Goal: Task Accomplishment & Management: Manage account settings

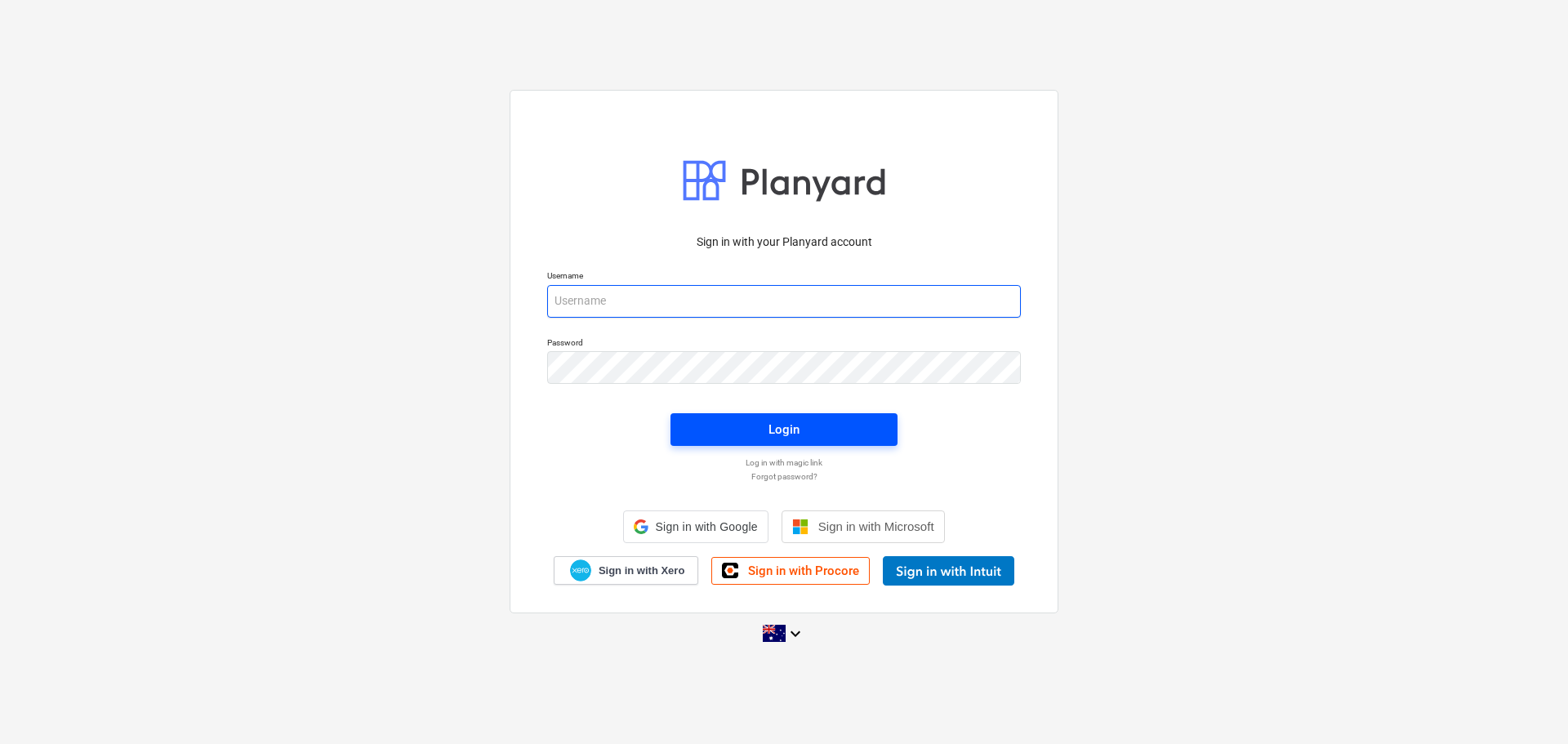
type input "[EMAIL_ADDRESS][DOMAIN_NAME]"
click at [798, 434] on div "Login" at bounding box center [784, 430] width 31 height 21
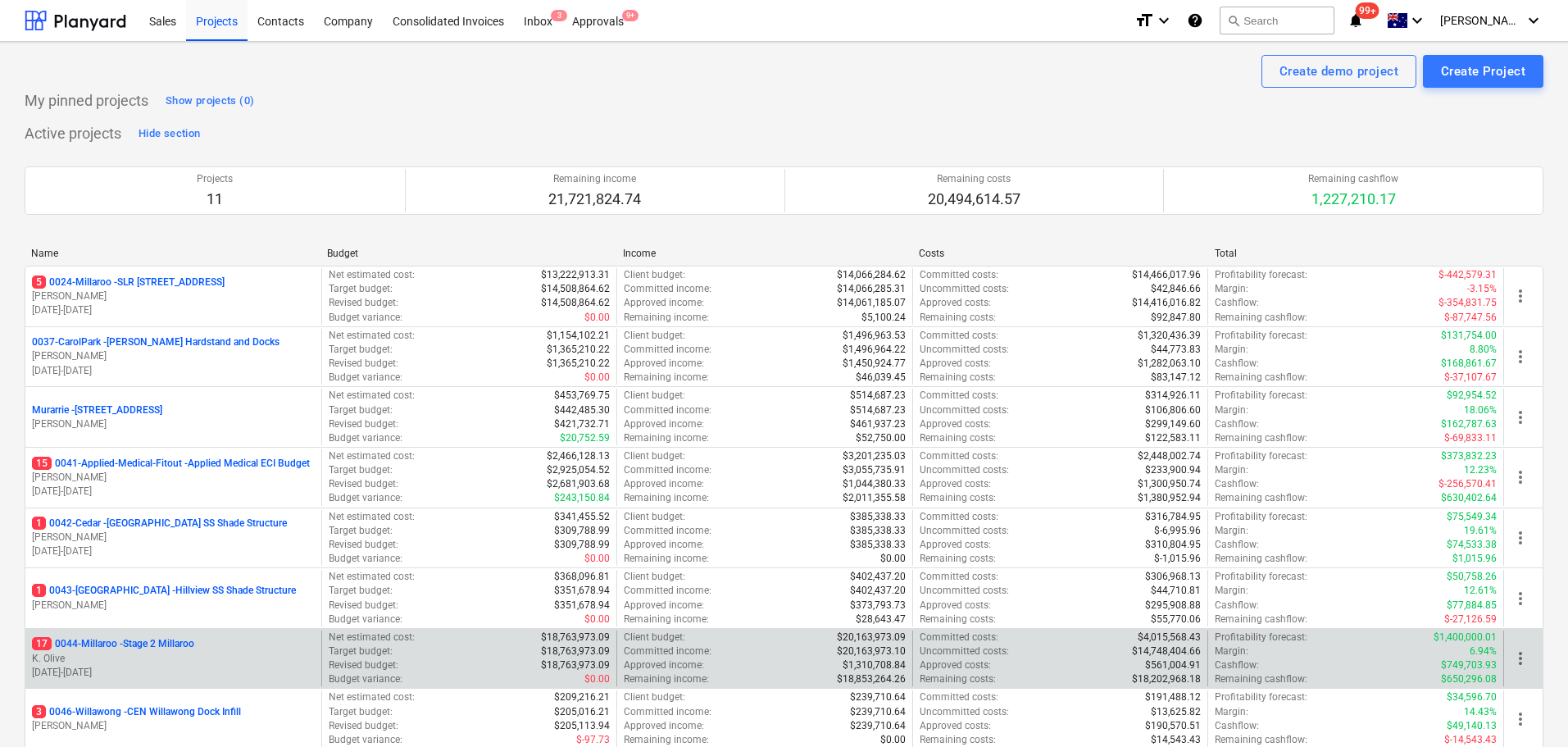
click at [162, 640] on p "17 0044-Millaroo - Stage 2 Millaroo" at bounding box center [114, 644] width 163 height 14
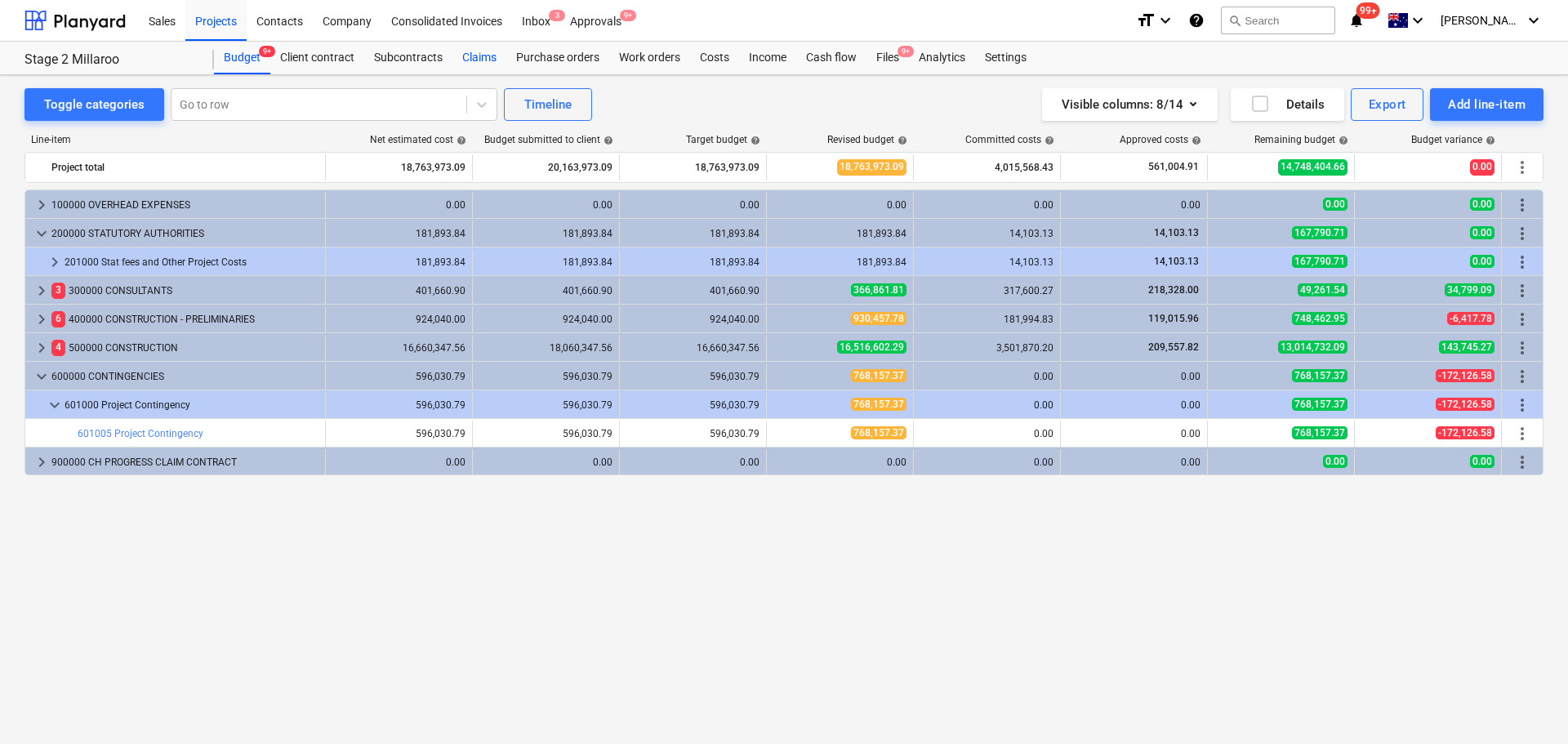
click at [493, 59] on div "Claims" at bounding box center [478, 58] width 54 height 32
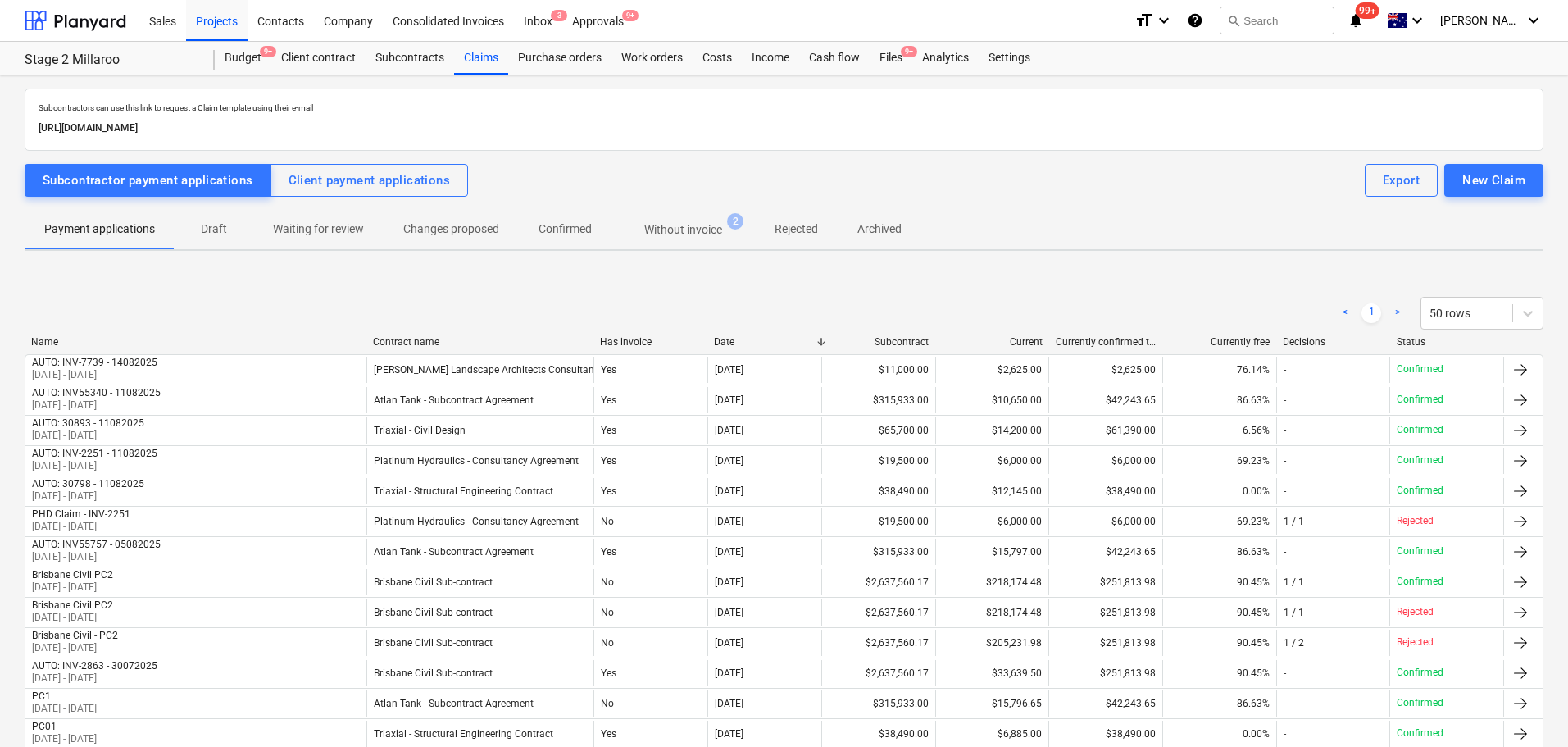
click at [200, 239] on span "Draft" at bounding box center [214, 229] width 78 height 27
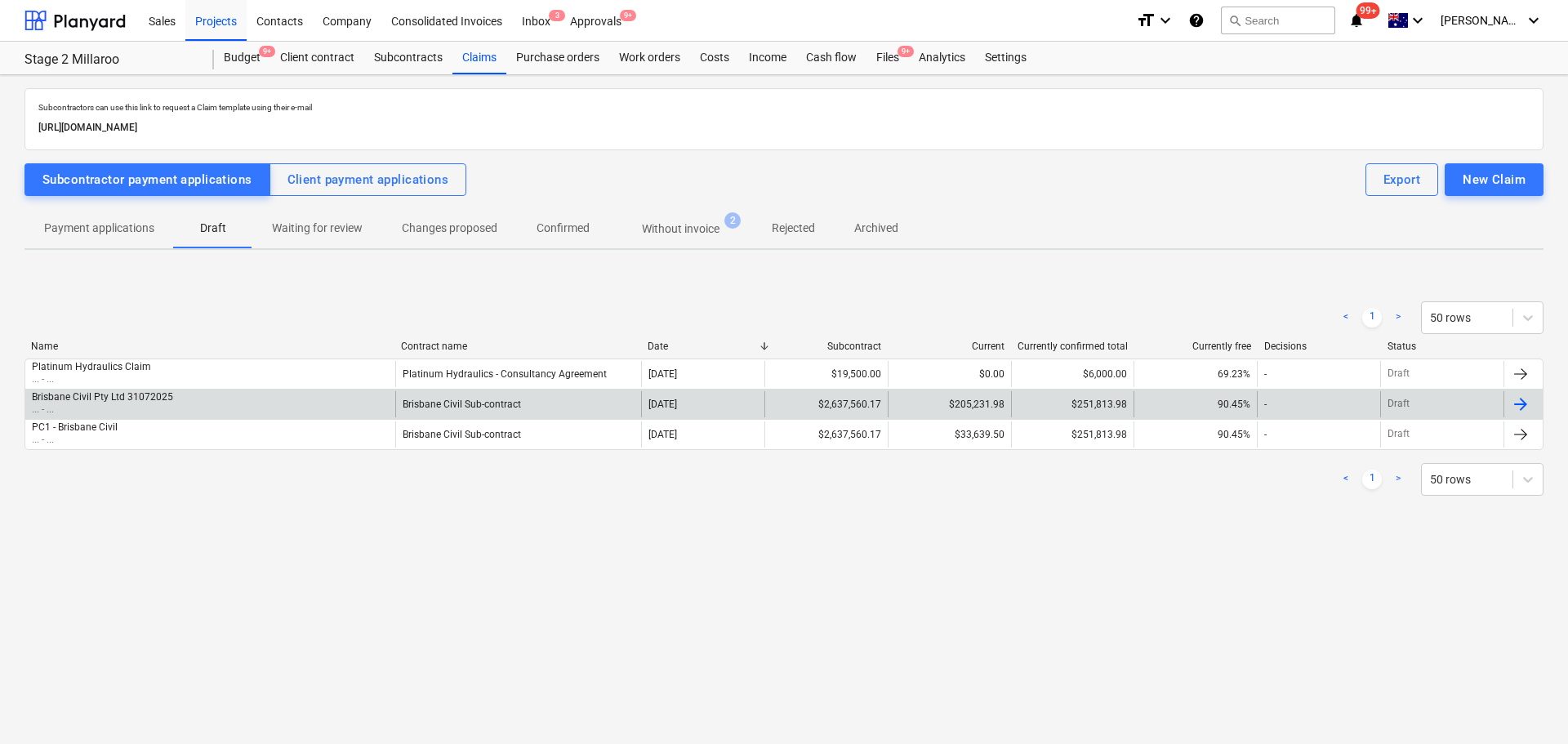
click at [150, 403] on p "... - ..." at bounding box center [103, 409] width 142 height 14
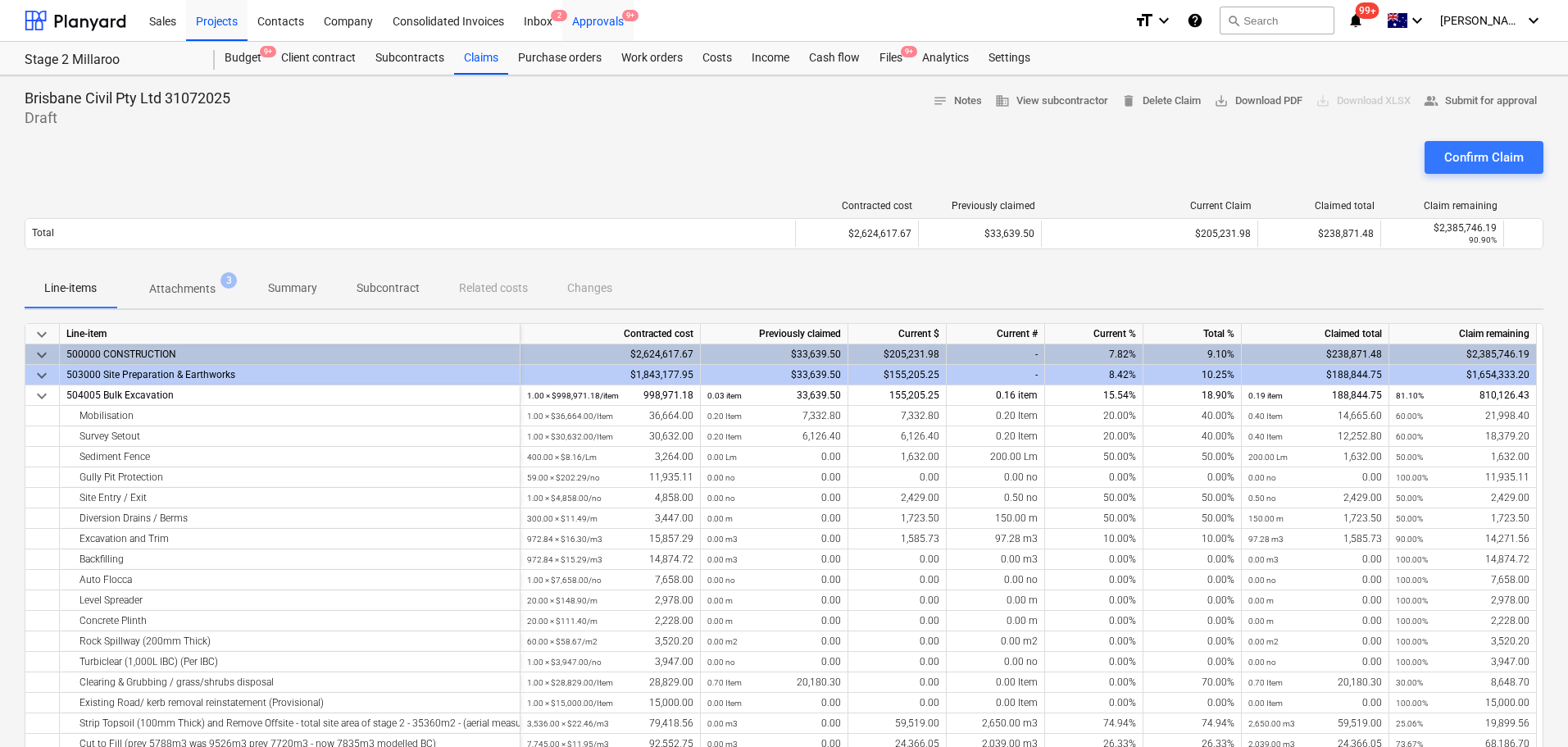
click at [612, 25] on div "Approvals 9+" at bounding box center [598, 20] width 72 height 42
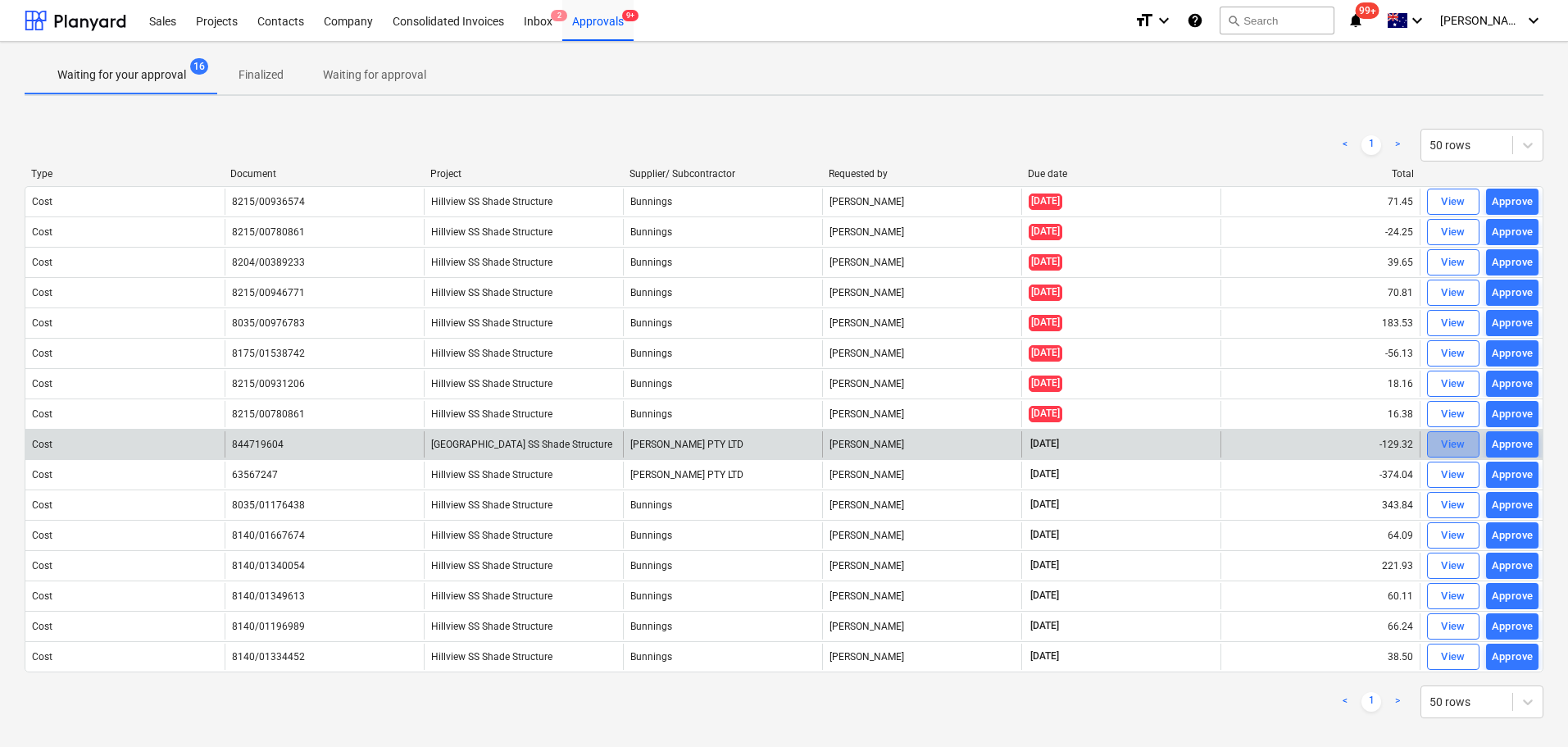
click at [1452, 450] on div "View" at bounding box center [1453, 444] width 24 height 19
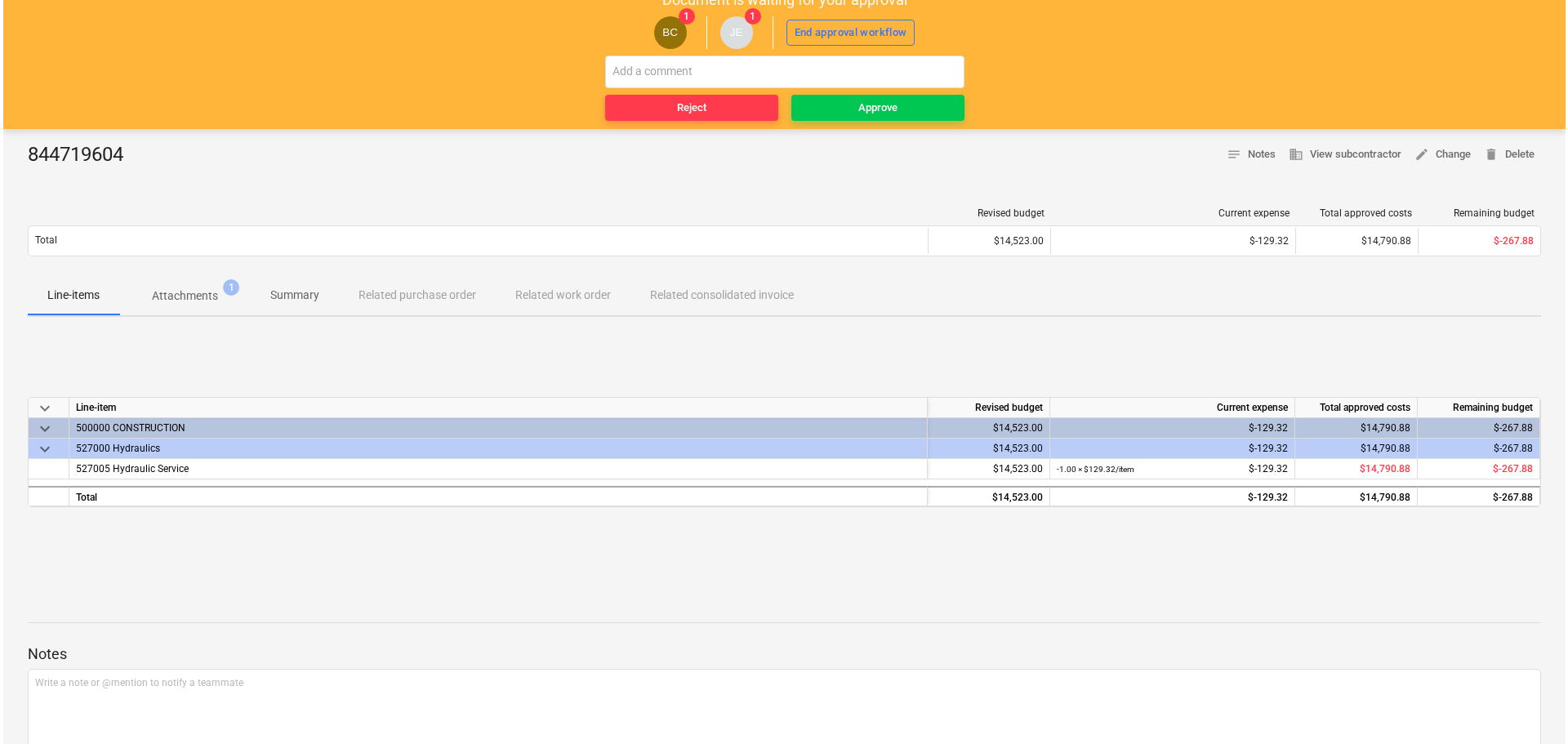
scroll to position [17, 0]
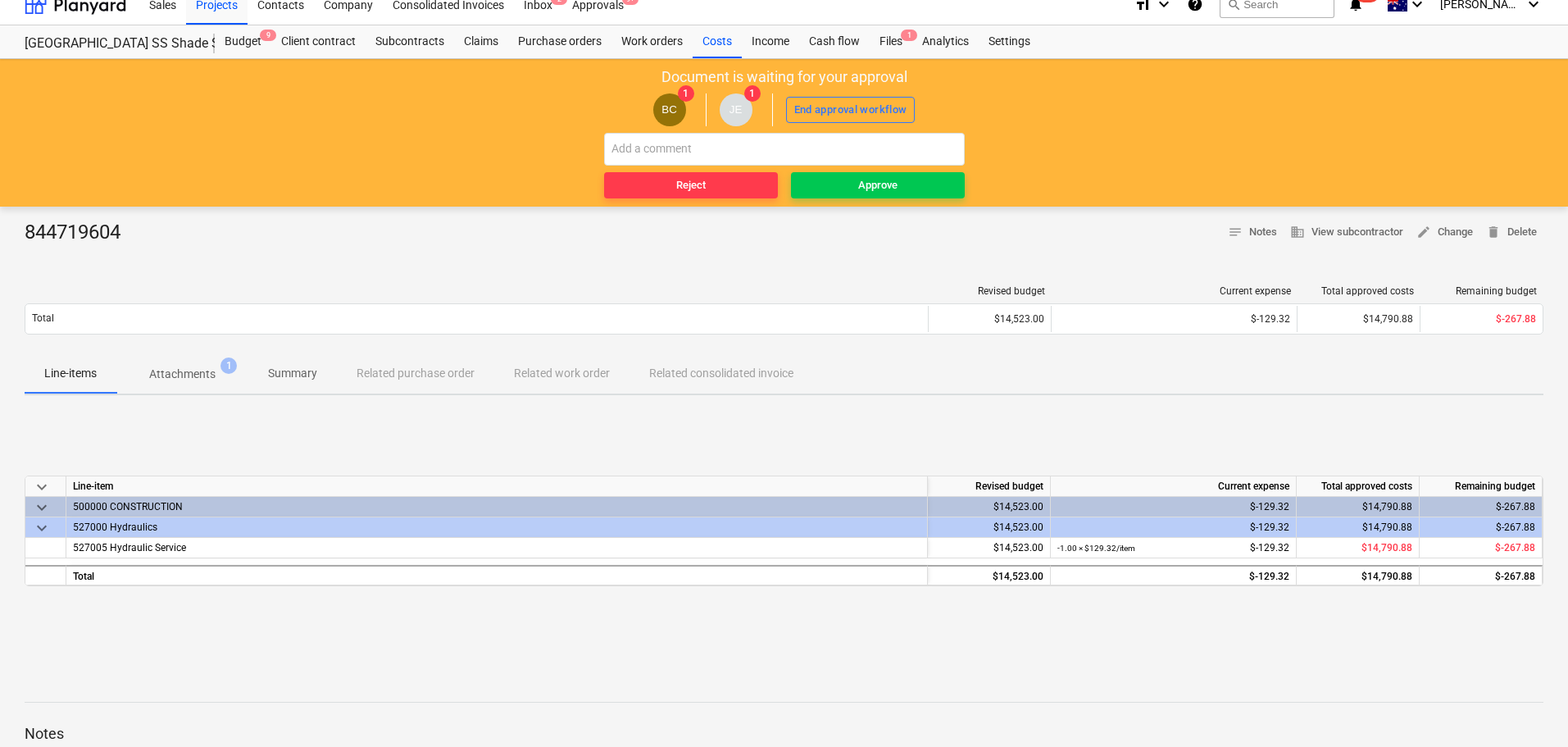
click at [181, 377] on p "Attachments" at bounding box center [182, 374] width 67 height 18
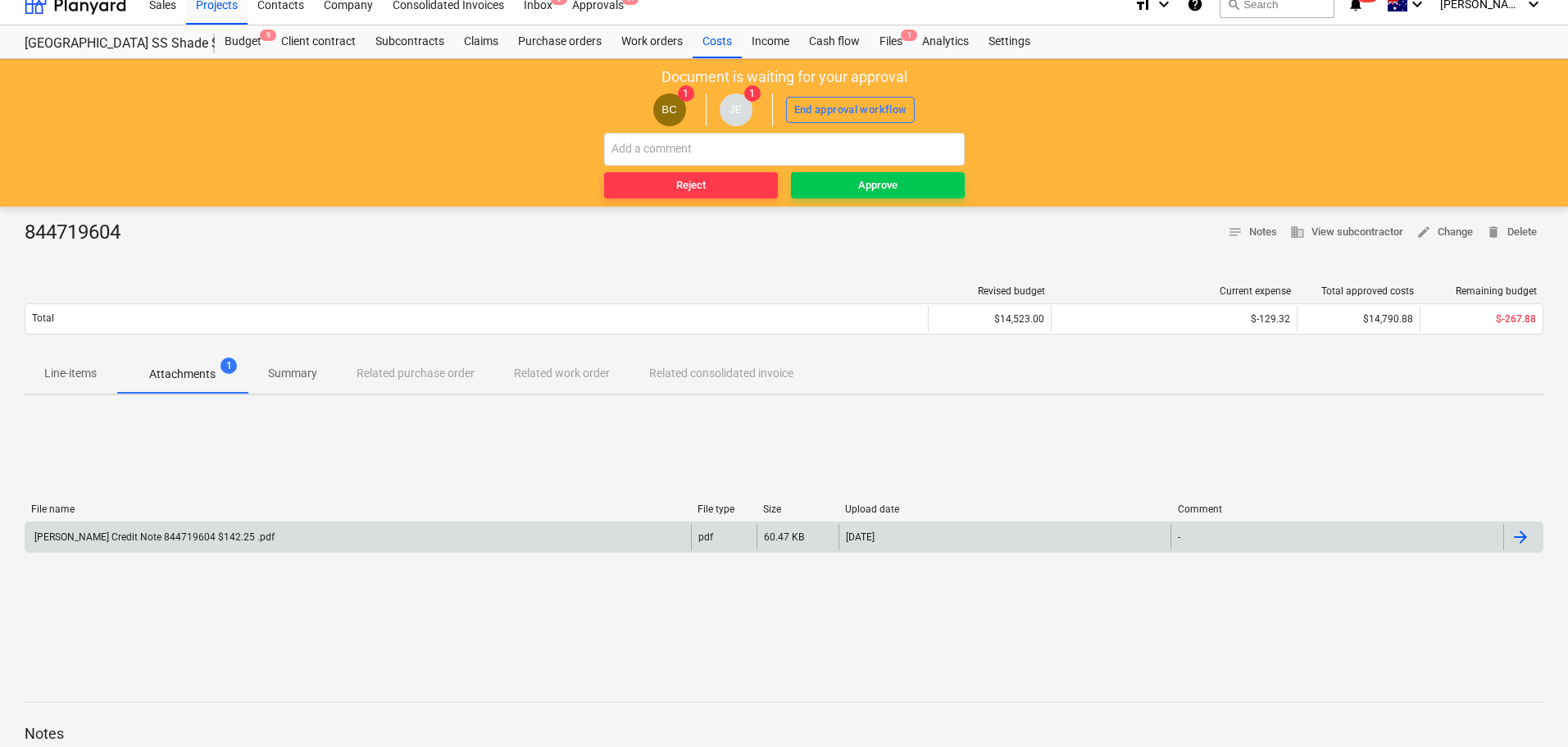
click at [165, 523] on div "File name File type Size Upload date Comment [PERSON_NAME] Credit Note 84471960…" at bounding box center [784, 531] width 1519 height 56
click at [164, 528] on div "[PERSON_NAME] Credit Note 844719604 $142.25 .pdf" at bounding box center [358, 537] width 665 height 26
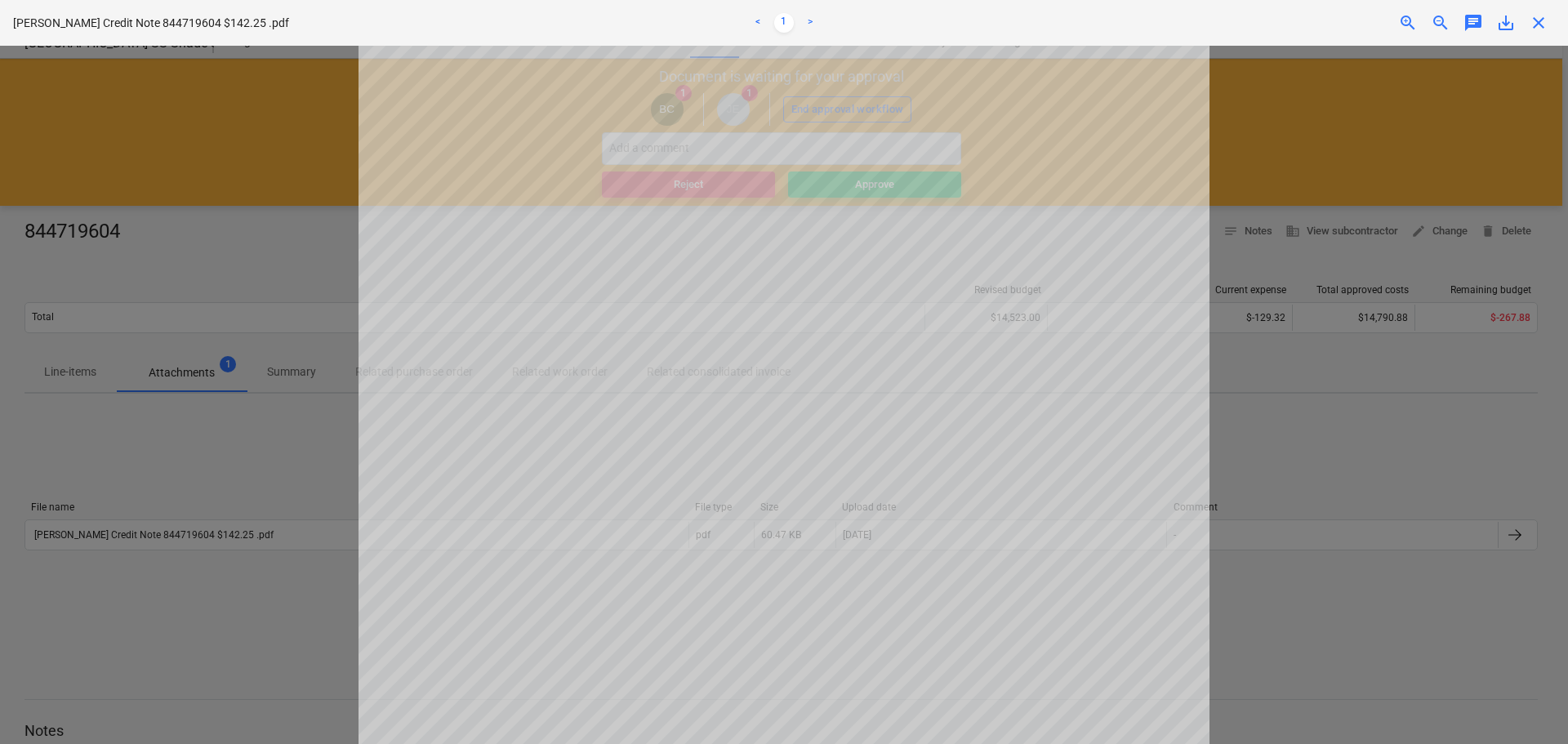
click at [1530, 24] on span "close" at bounding box center [1539, 22] width 20 height 20
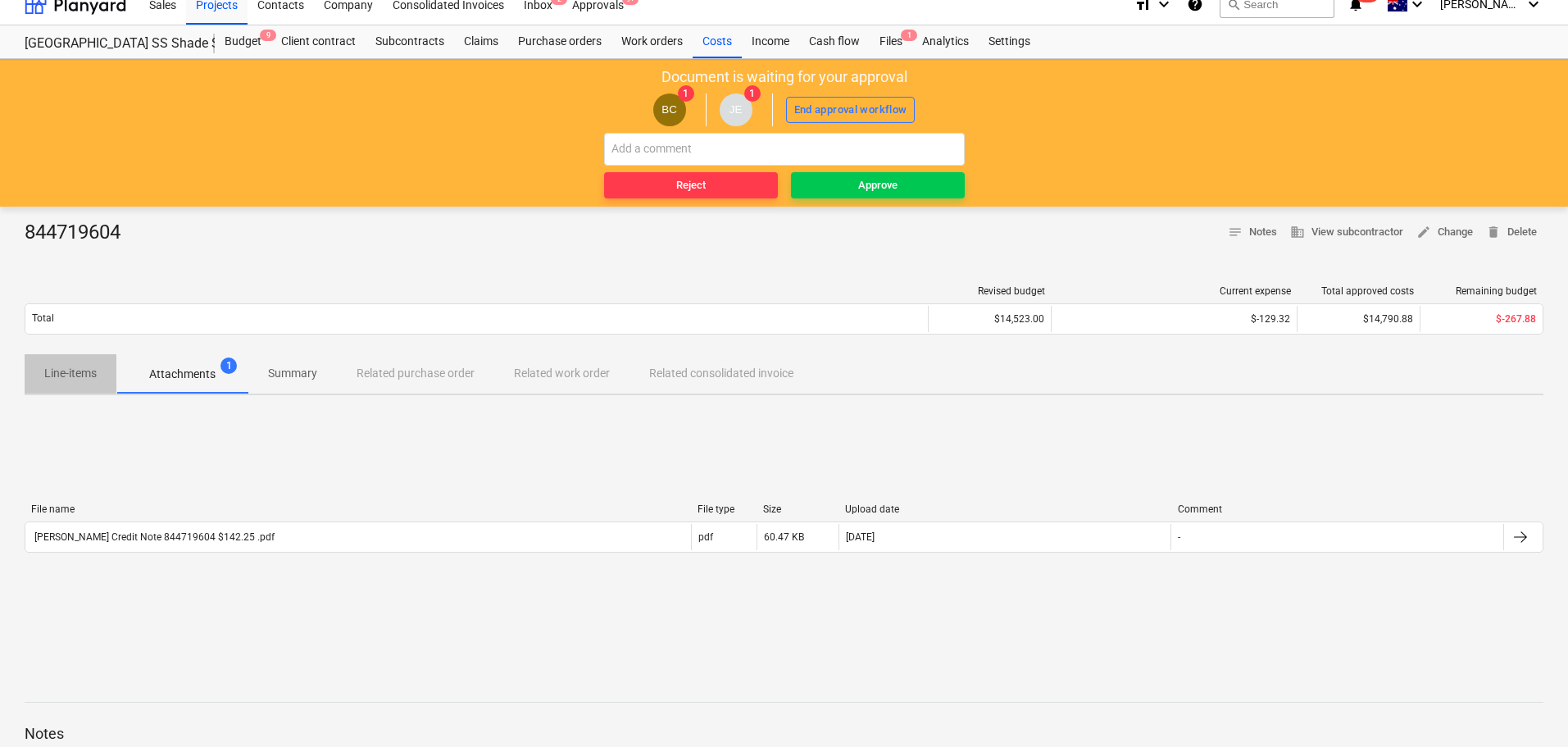
click at [53, 371] on p "Line-items" at bounding box center [71, 374] width 53 height 18
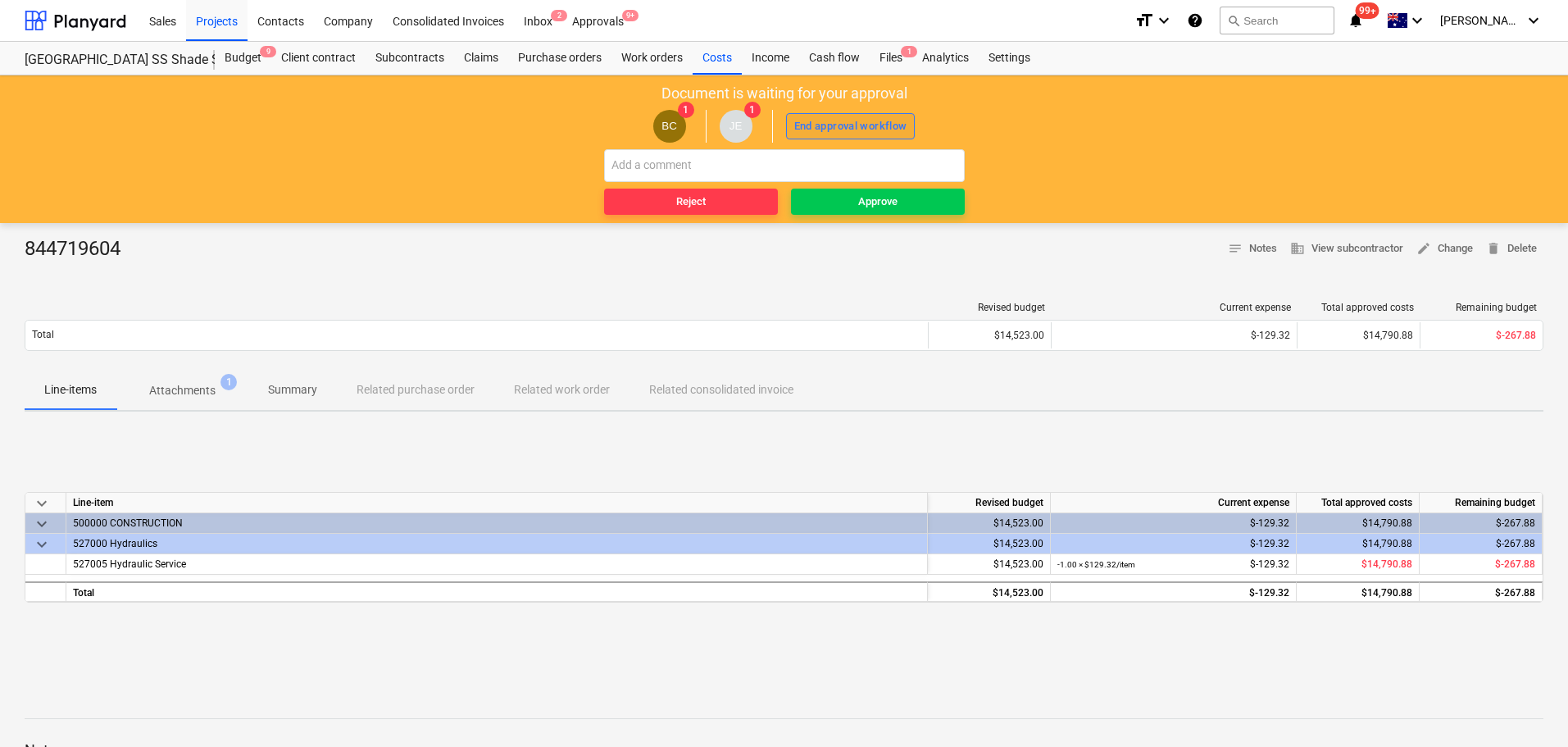
click at [884, 124] on div "End approval workflow" at bounding box center [851, 126] width 113 height 19
click at [899, 205] on span "Approve" at bounding box center [878, 202] width 161 height 19
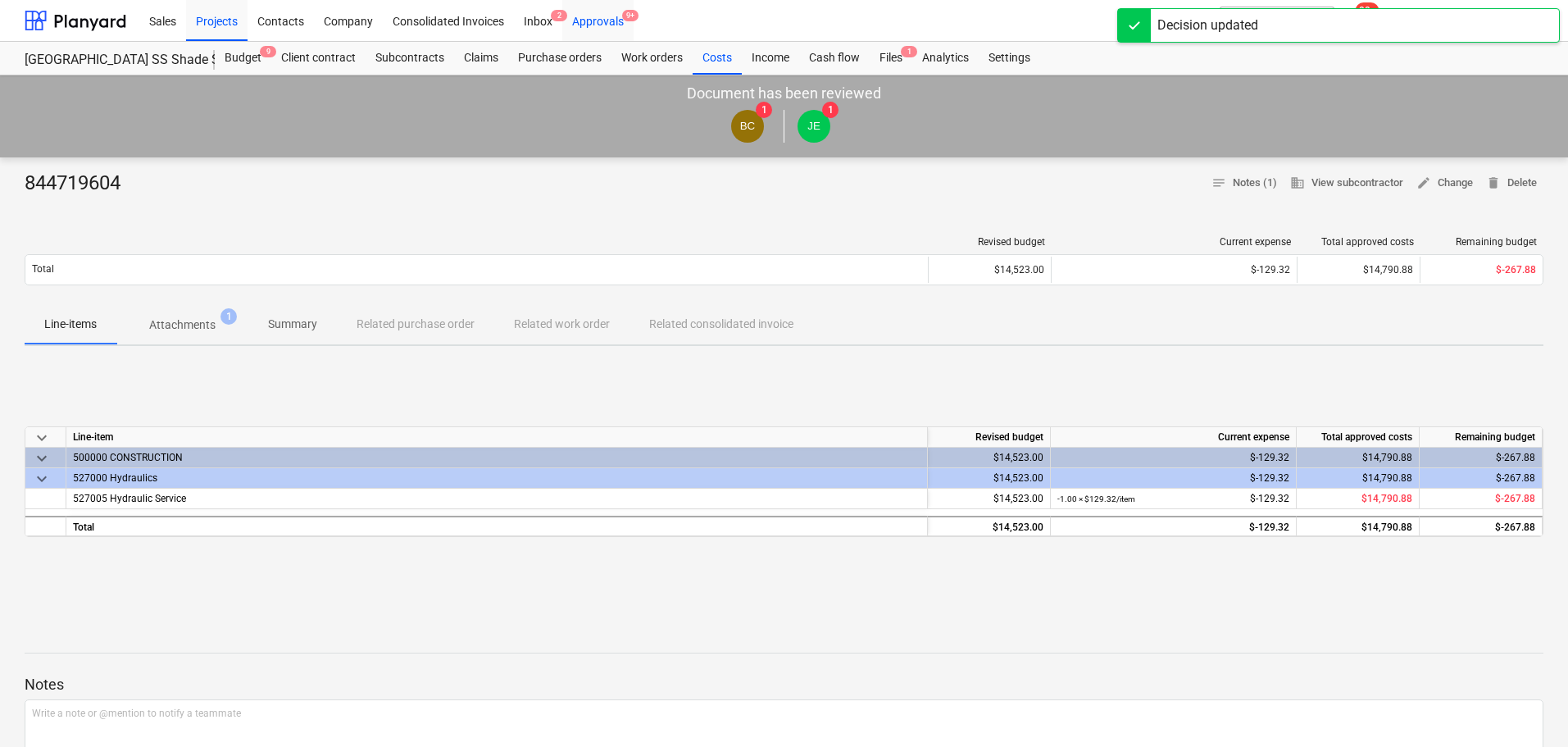
click at [611, 27] on div "Approvals 9+" at bounding box center [598, 20] width 72 height 42
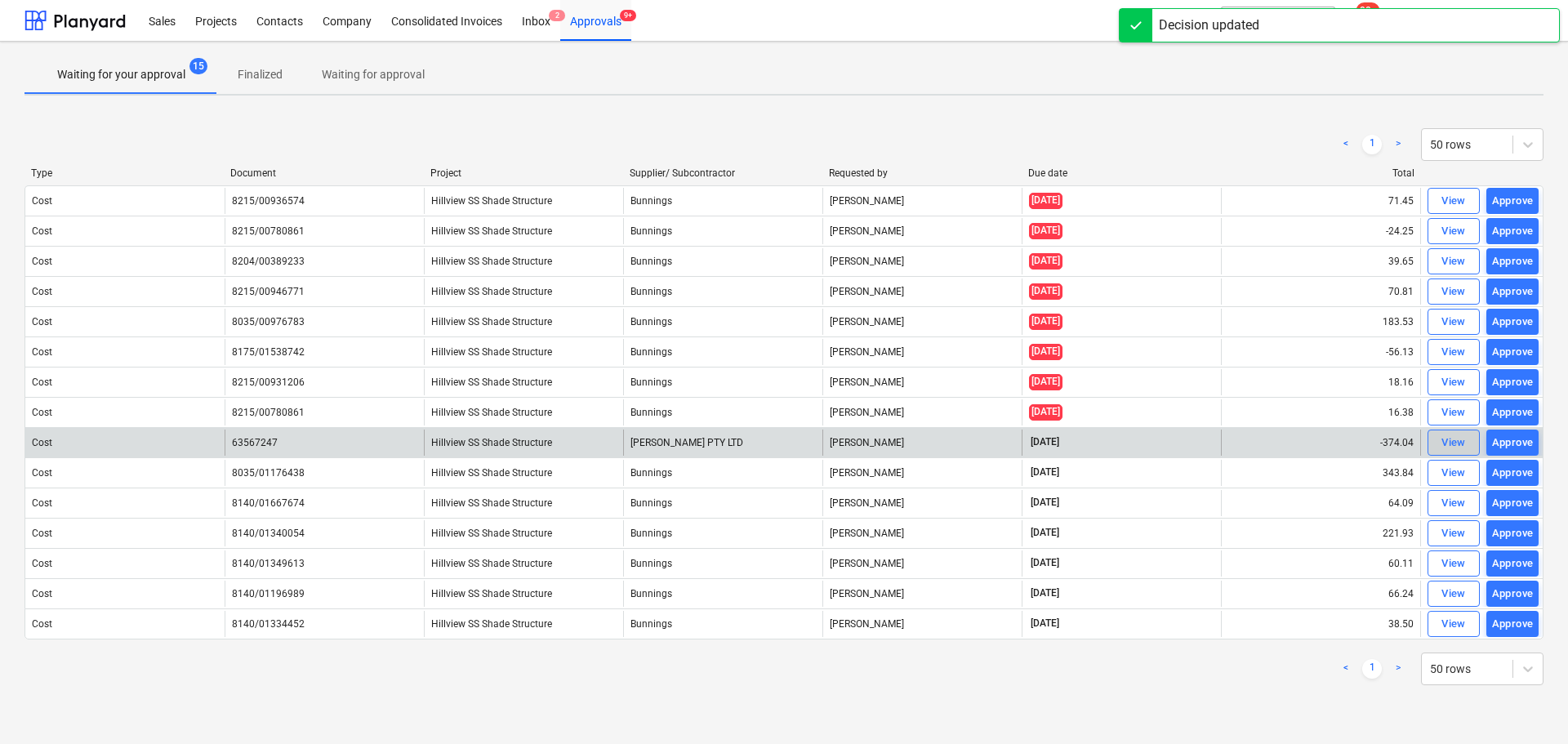
click at [1454, 450] on div "View" at bounding box center [1454, 442] width 24 height 19
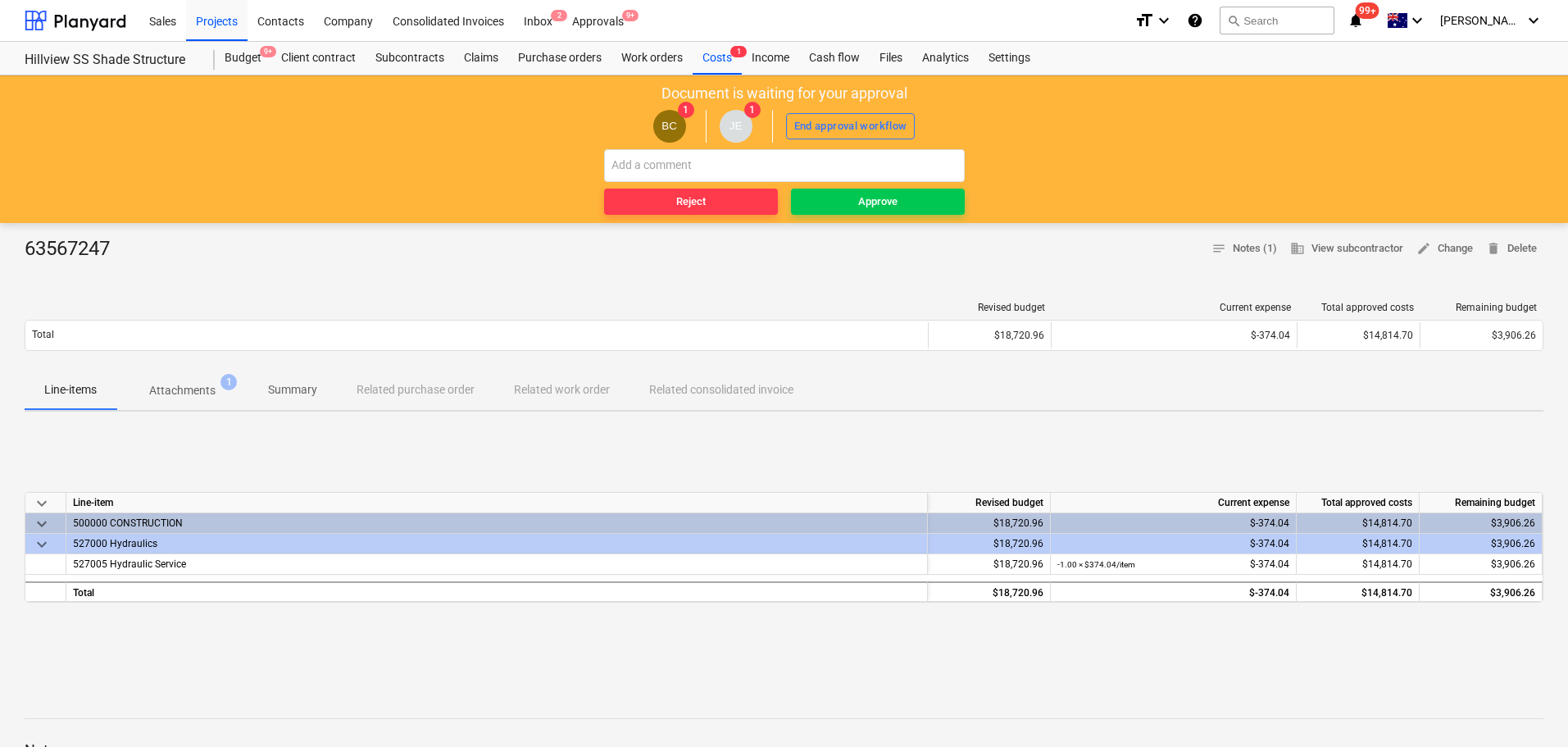
drag, startPoint x: 219, startPoint y: 398, endPoint x: 180, endPoint y: 449, distance: 64.2
click at [219, 398] on span "Attachments 1" at bounding box center [182, 391] width 93 height 18
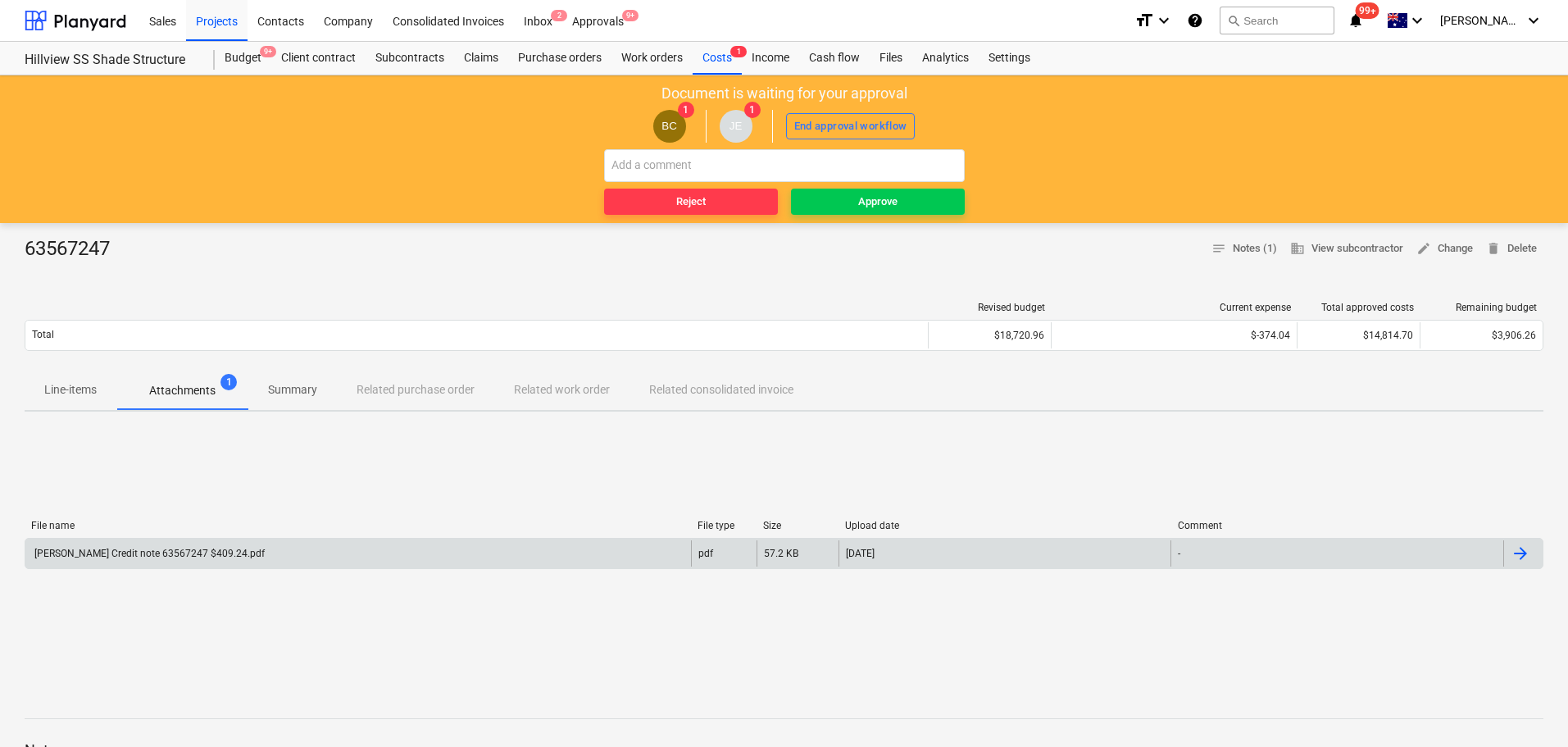
click at [142, 559] on div "[PERSON_NAME] Credit note 63567247 $409.24.pdf" at bounding box center [358, 553] width 665 height 26
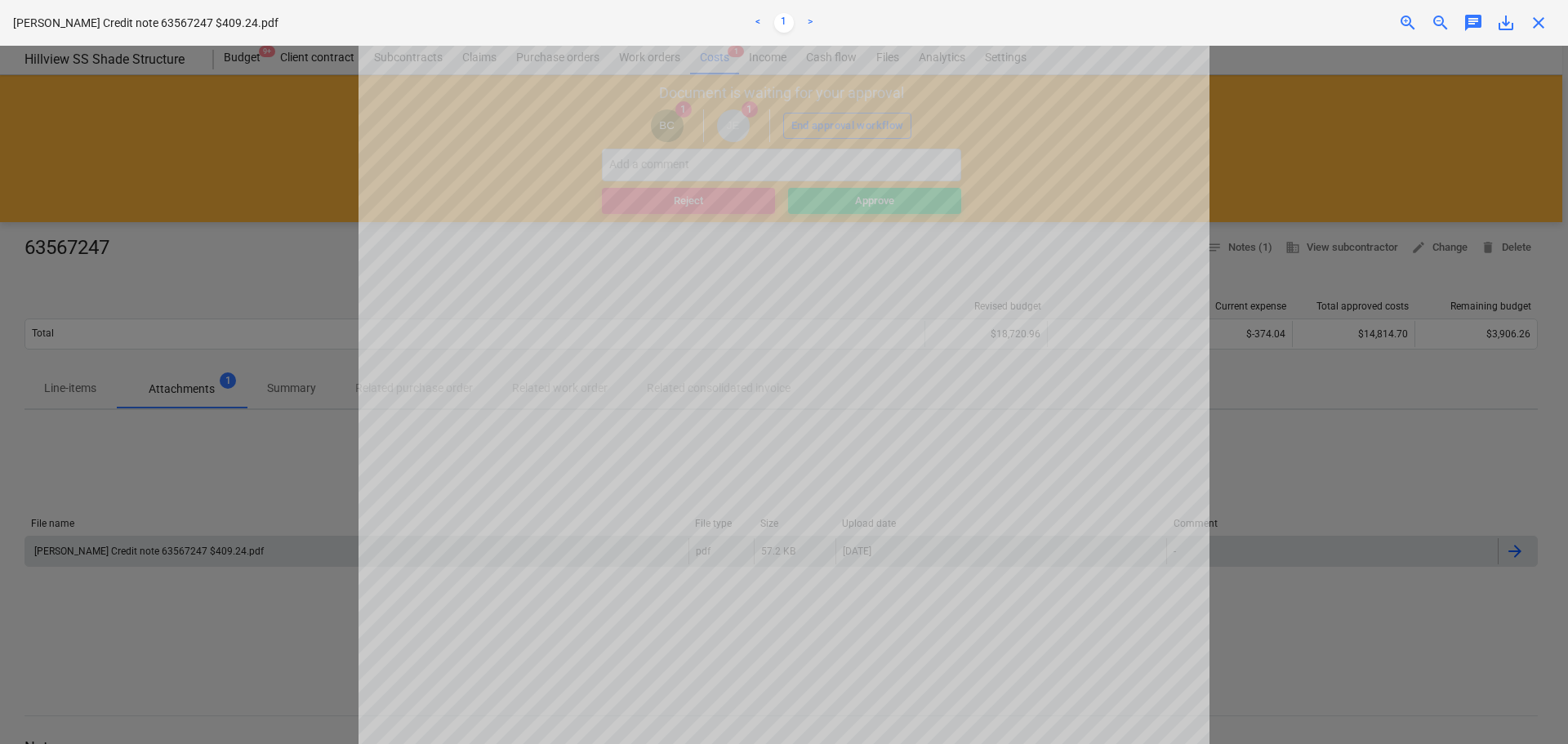
drag, startPoint x: 1544, startPoint y: 22, endPoint x: 1359, endPoint y: 64, distance: 189.7
click at [1544, 21] on span "close" at bounding box center [1539, 22] width 20 height 20
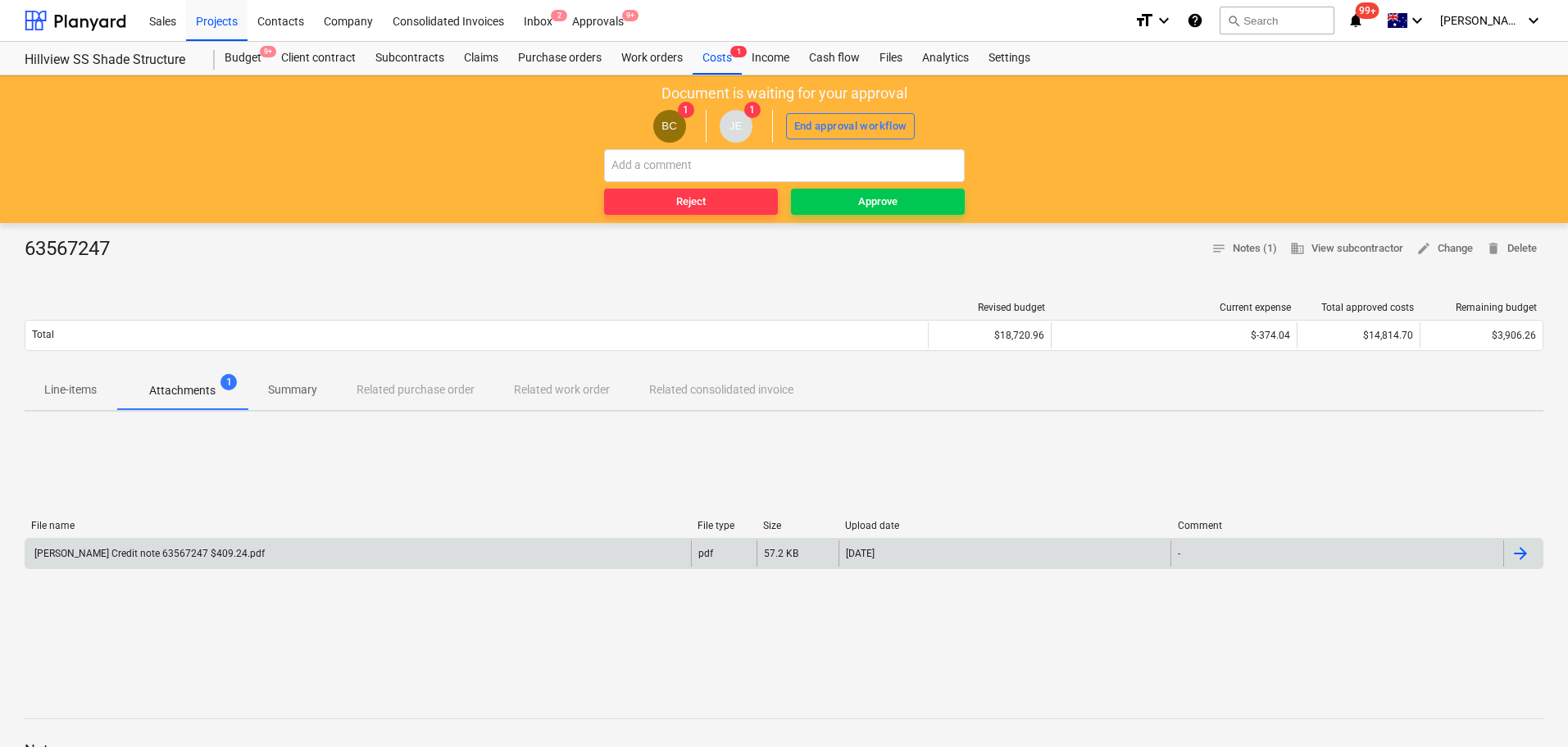
click at [90, 399] on p "Line-items" at bounding box center [71, 390] width 53 height 18
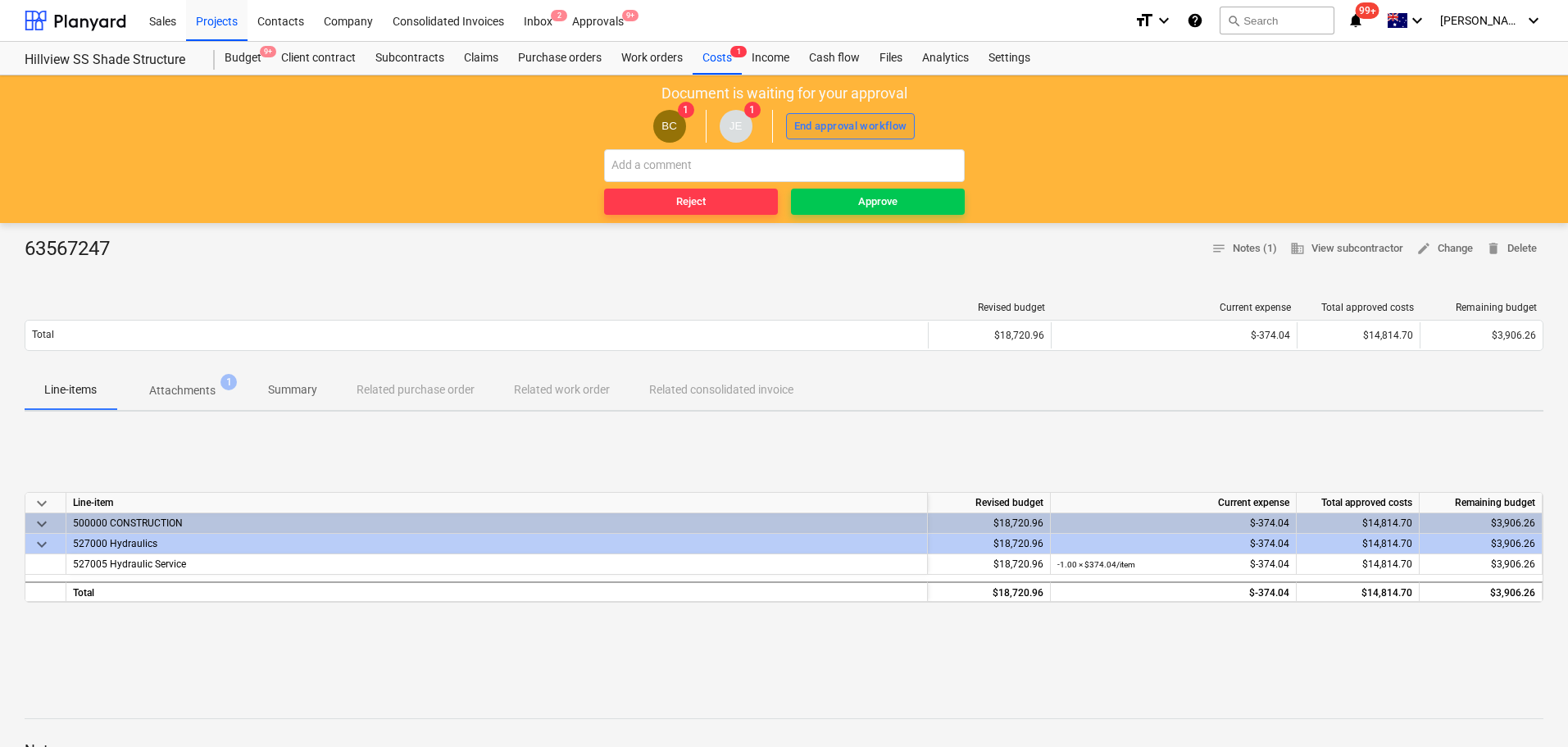
click at [854, 131] on div "End approval workflow" at bounding box center [851, 126] width 113 height 19
click at [895, 207] on div "Approve" at bounding box center [878, 202] width 39 height 19
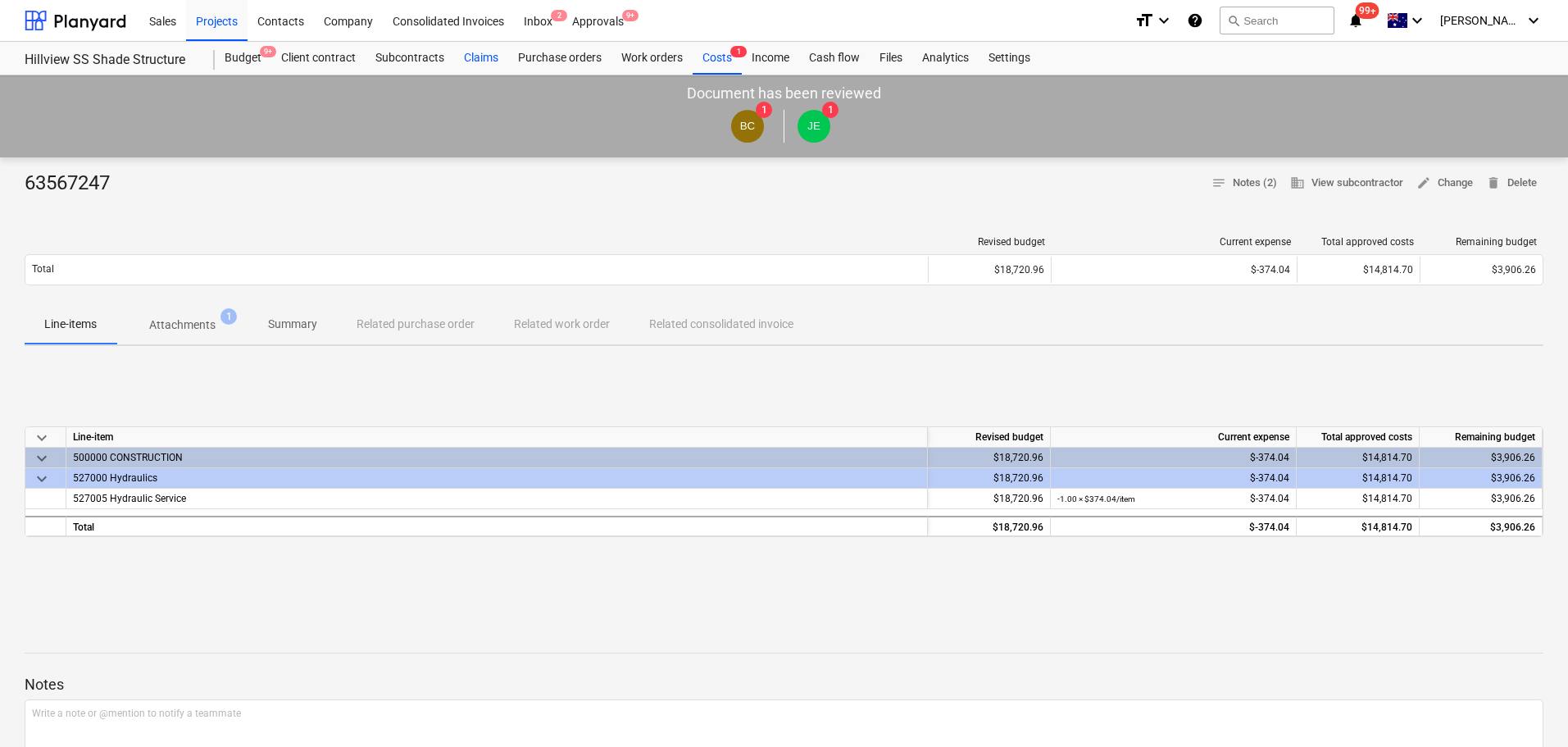
click at [498, 53] on div "Claims" at bounding box center [480, 58] width 54 height 32
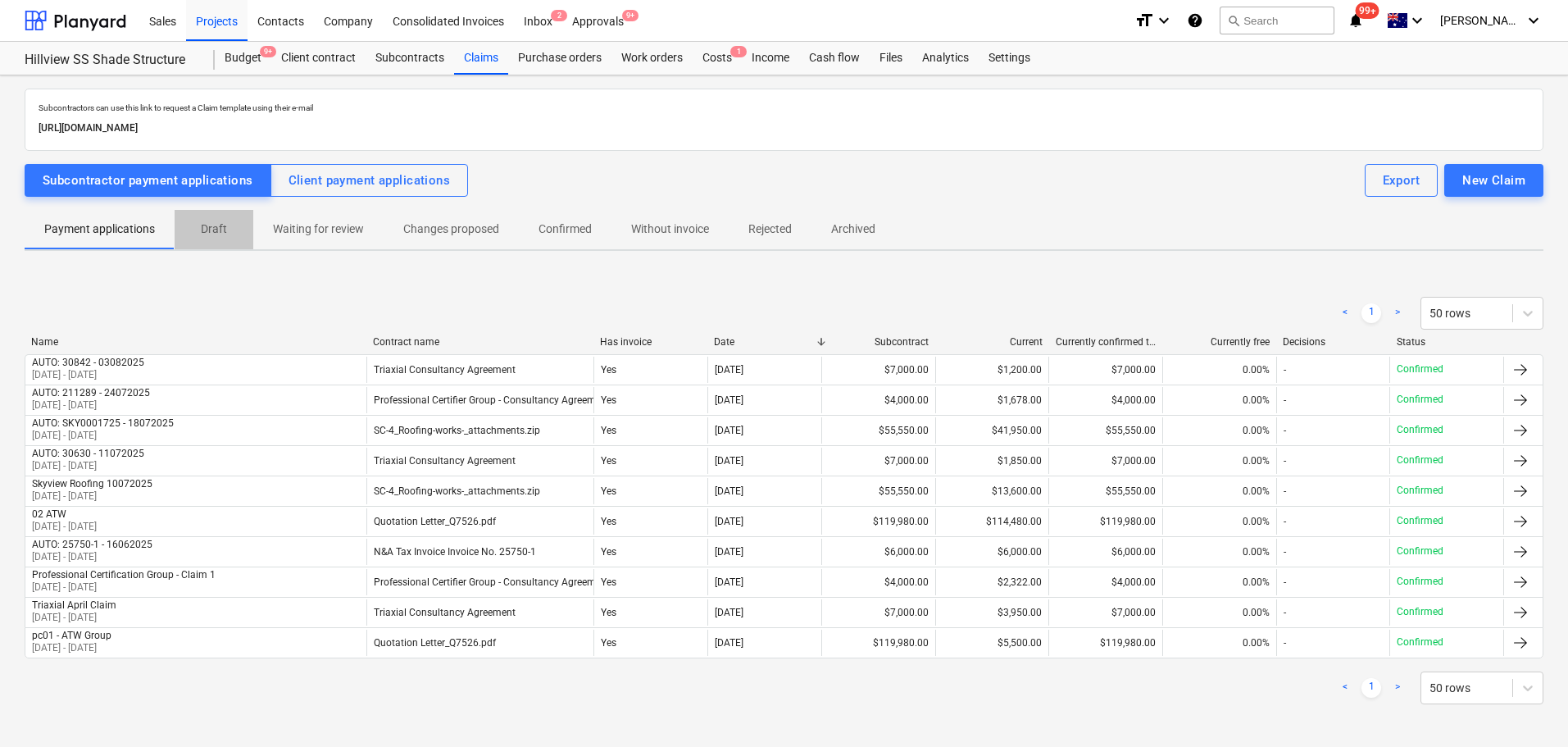
click at [226, 229] on p "Draft" at bounding box center [214, 229] width 39 height 18
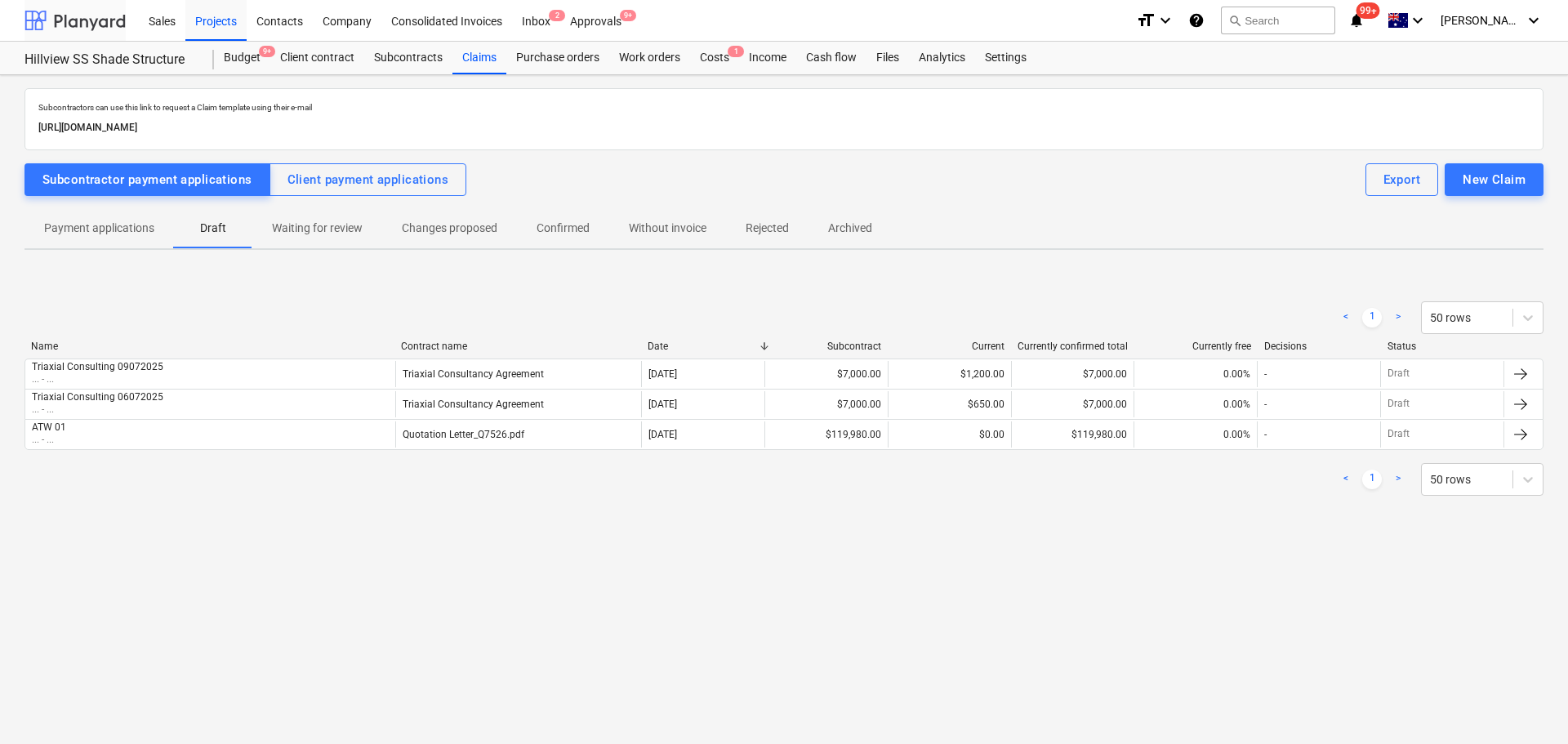
click at [98, 12] on div at bounding box center [75, 21] width 102 height 41
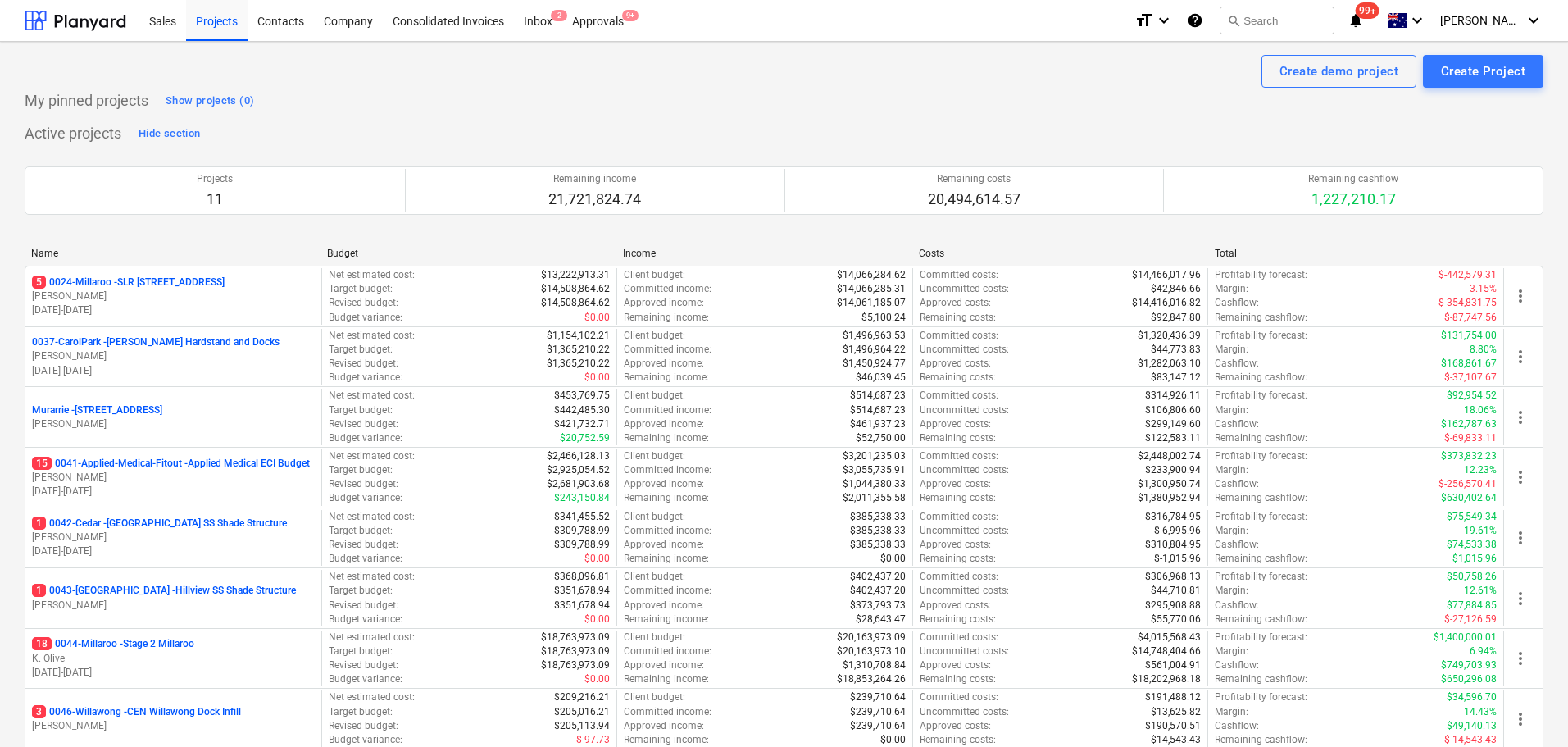
drag, startPoint x: 169, startPoint y: 652, endPoint x: 654, endPoint y: 522, distance: 502.1
click at [169, 651] on div "18 0044-Millaroo - Stage 2 Millaroo K. Olive [DATE] - [DATE]" at bounding box center [173, 658] width 283 height 42
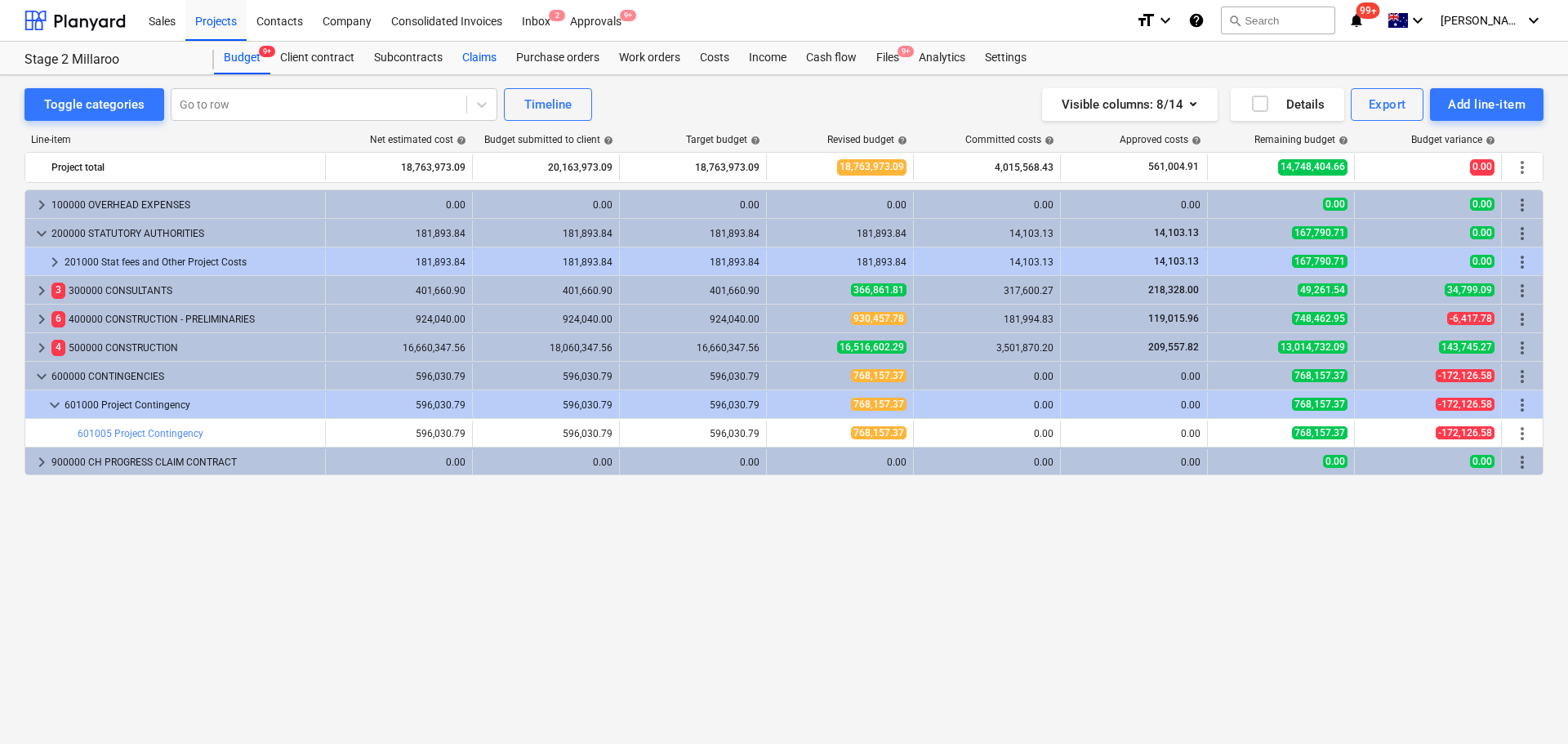
click at [486, 62] on div "Claims" at bounding box center [478, 58] width 54 height 32
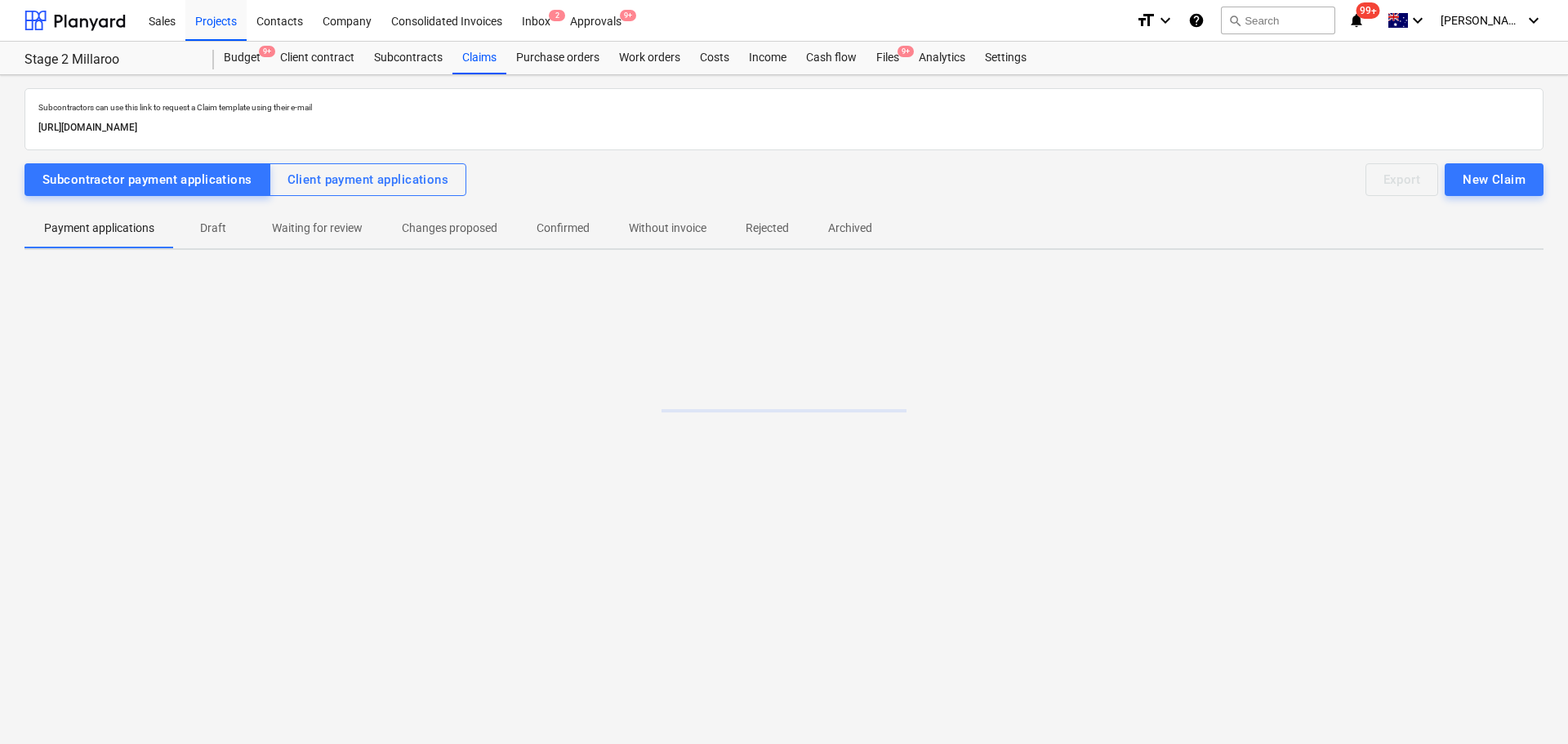
click at [209, 234] on p "Draft" at bounding box center [213, 228] width 39 height 18
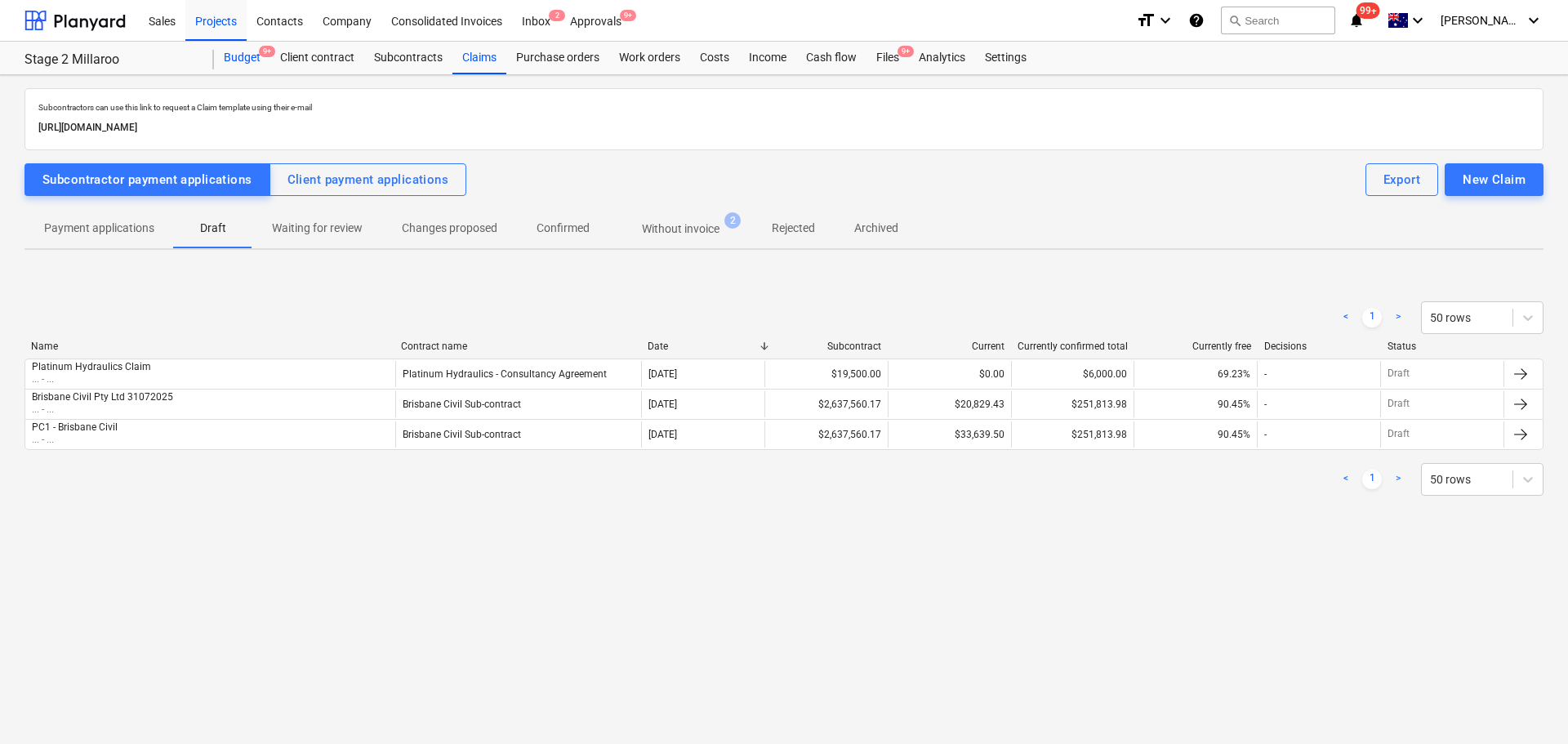
drag, startPoint x: 250, startPoint y: 60, endPoint x: 250, endPoint y: 73, distance: 13.0
click at [250, 60] on div "Budget 9+" at bounding box center [242, 58] width 57 height 32
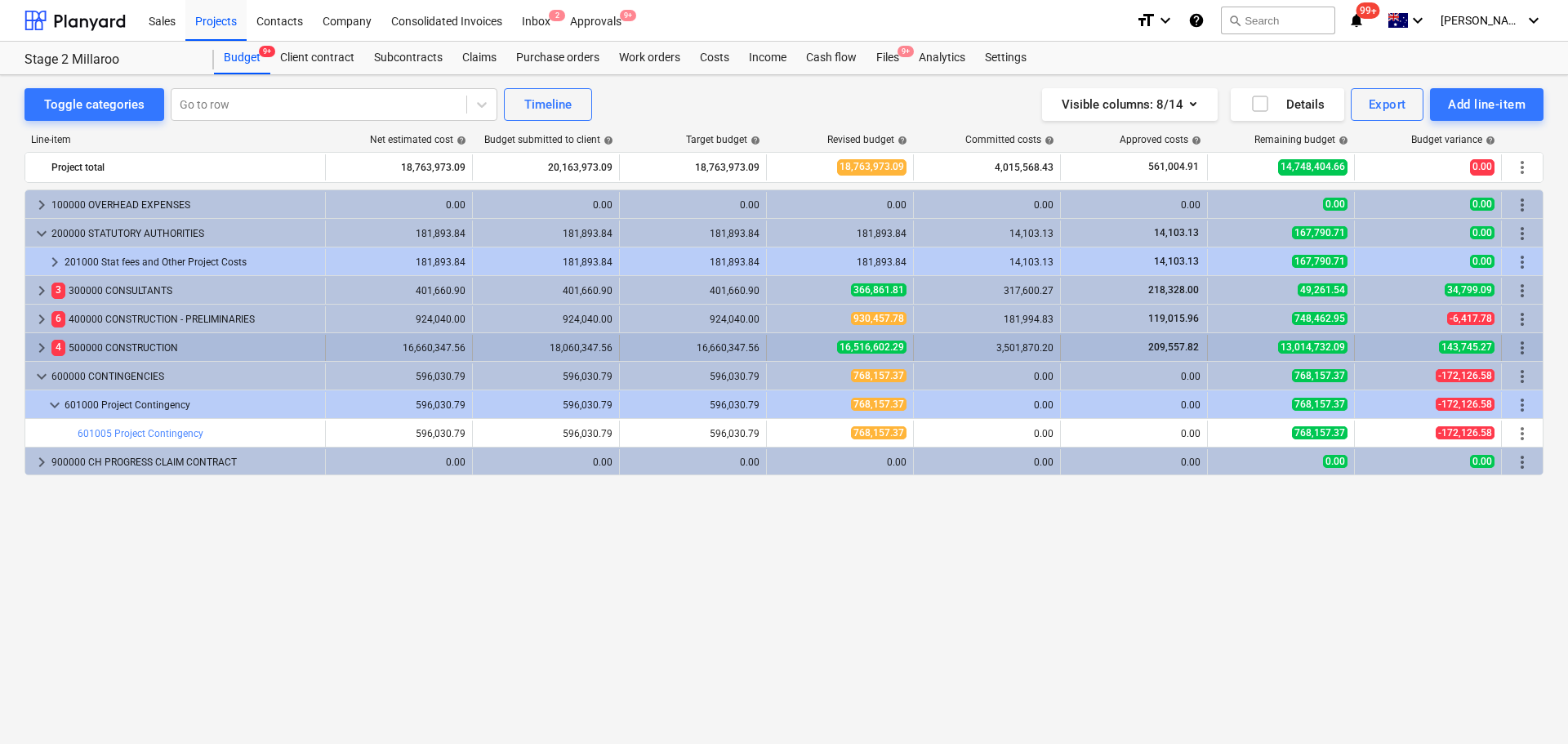
click at [33, 343] on span "keyboard_arrow_right" at bounding box center [42, 348] width 20 height 20
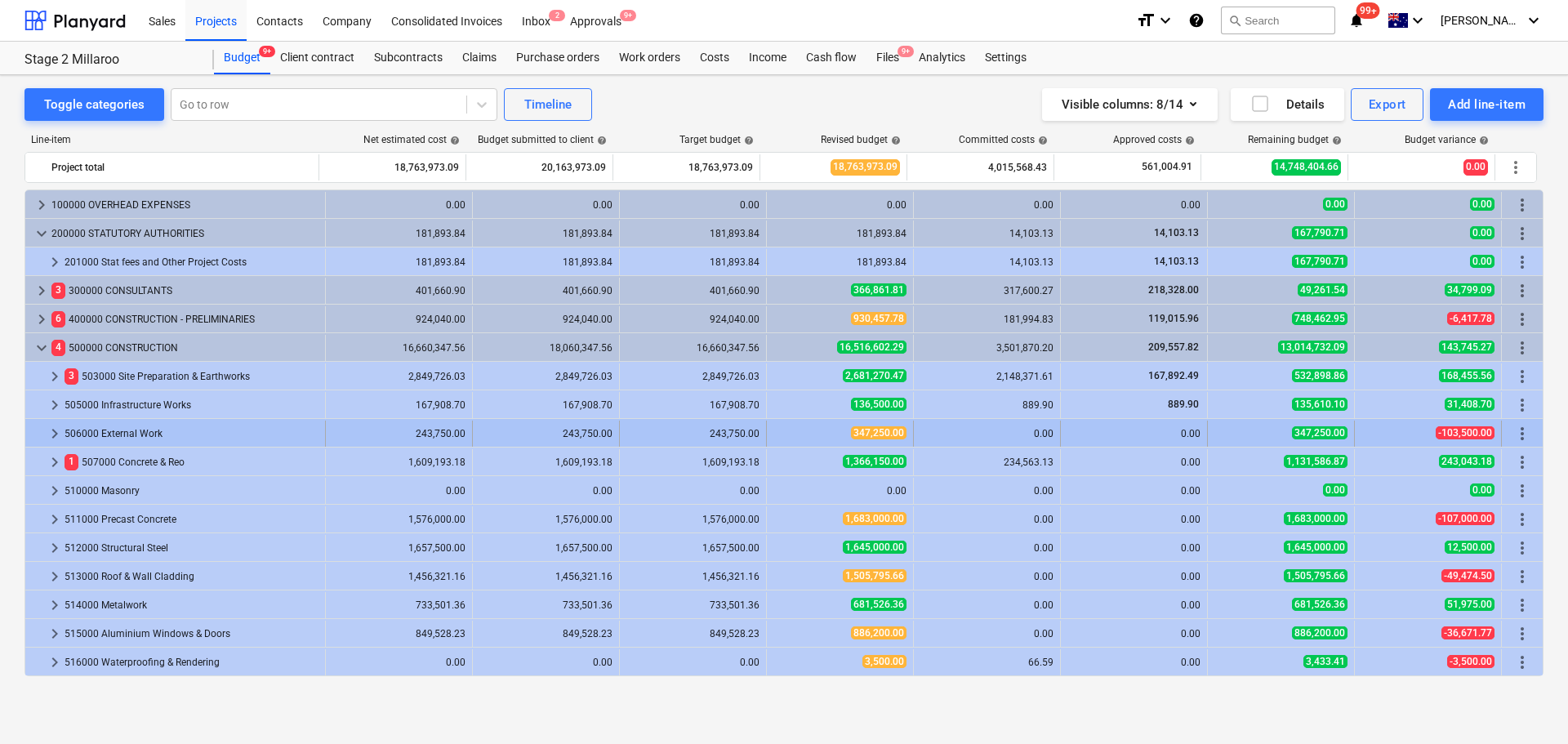
click at [55, 436] on span "keyboard_arrow_right" at bounding box center [55, 434] width 20 height 20
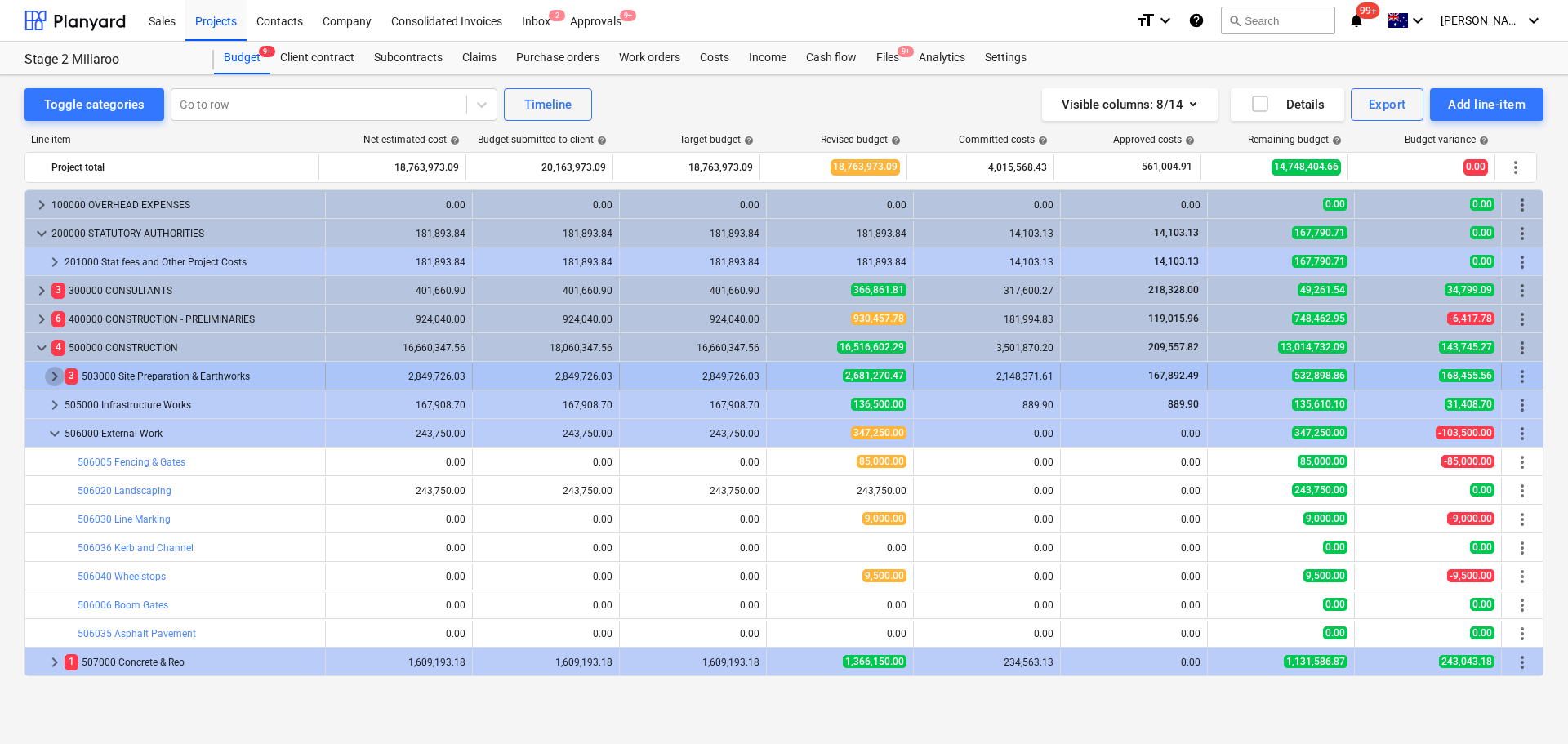
click at [59, 380] on span "keyboard_arrow_right" at bounding box center [55, 377] width 20 height 20
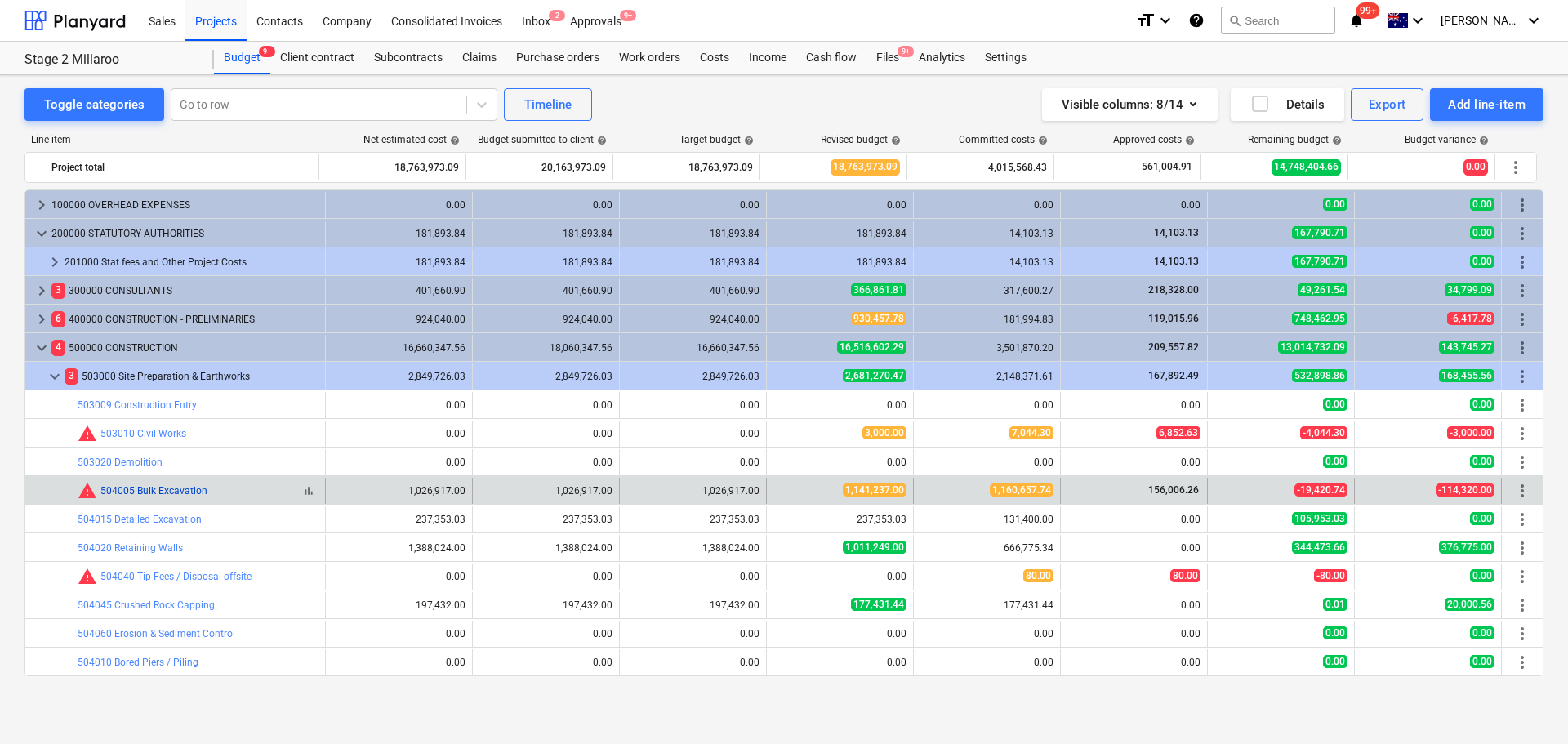
click at [162, 488] on link "504005 Bulk Excavation" at bounding box center [154, 491] width 107 height 12
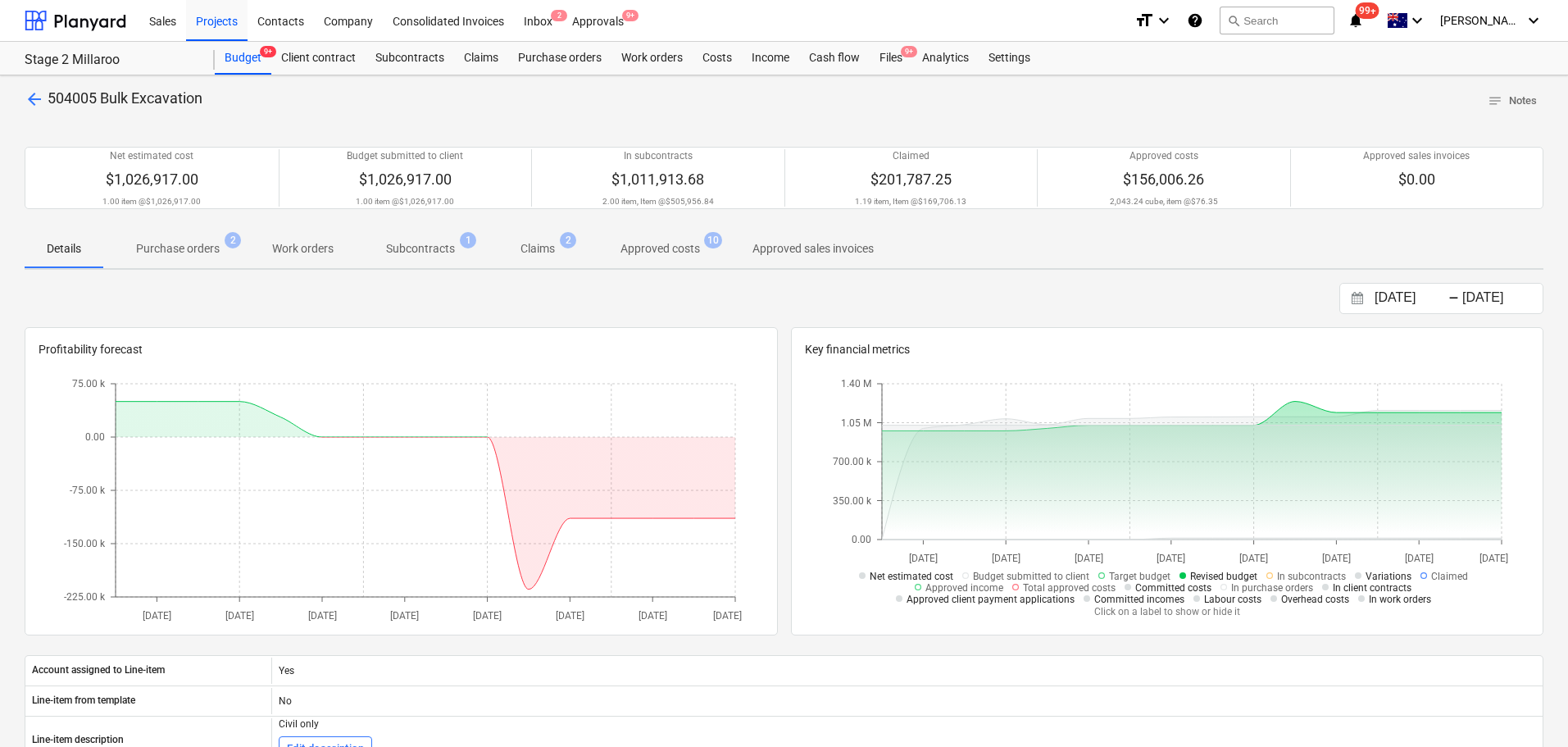
click at [444, 250] on p "Subcontracts" at bounding box center [420, 249] width 69 height 18
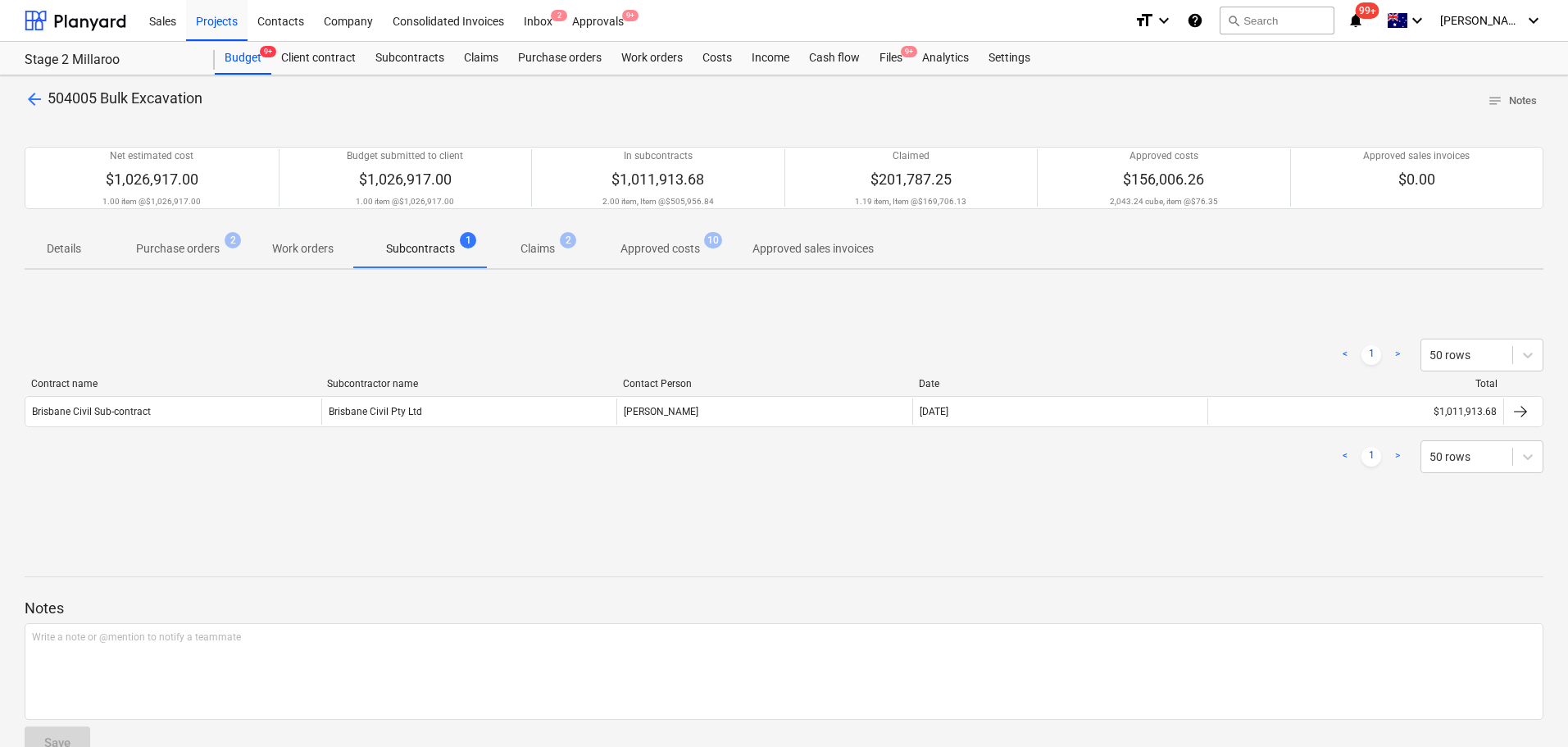
click at [526, 250] on p "Claims" at bounding box center [537, 249] width 34 height 18
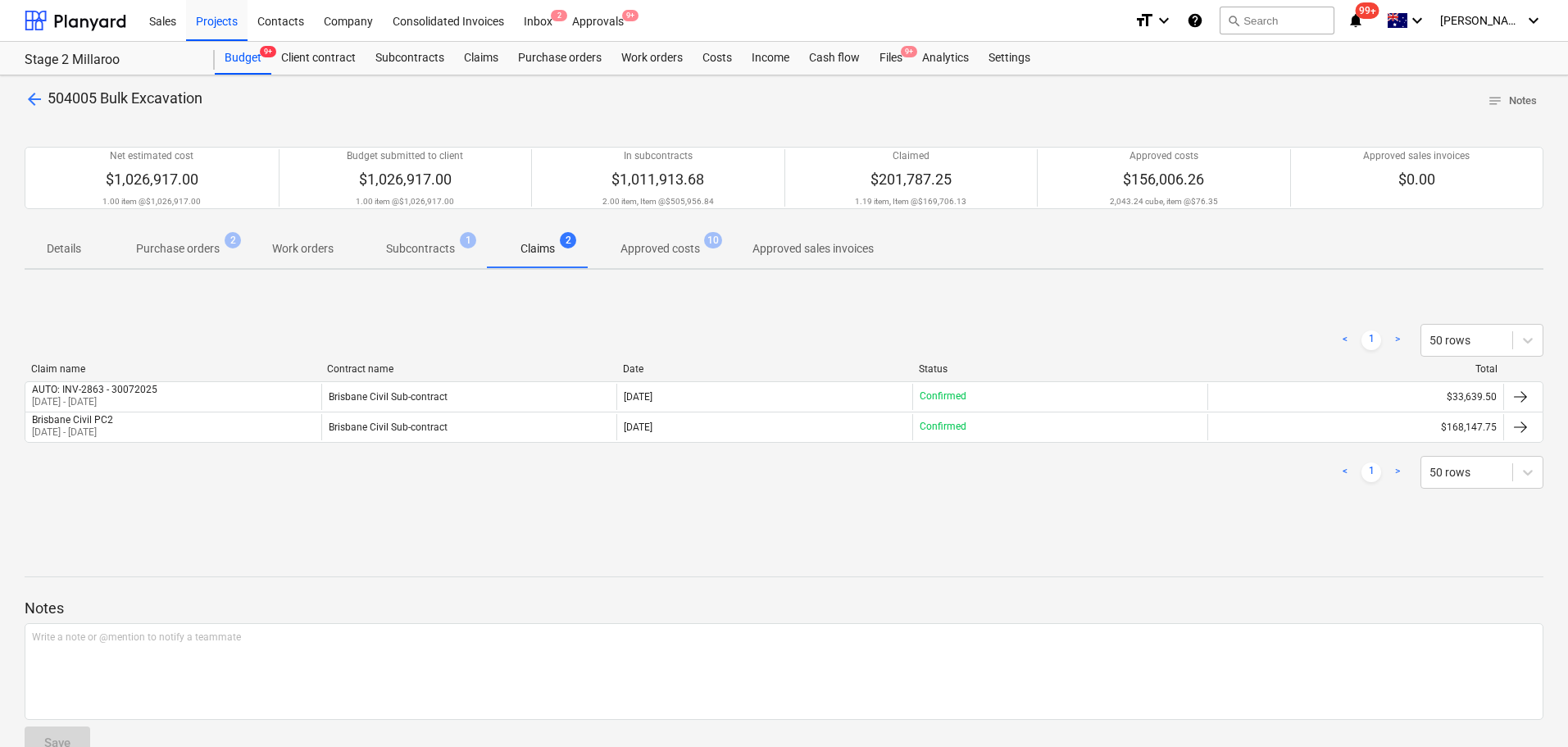
click at [675, 250] on p "Approved costs" at bounding box center [660, 249] width 79 height 18
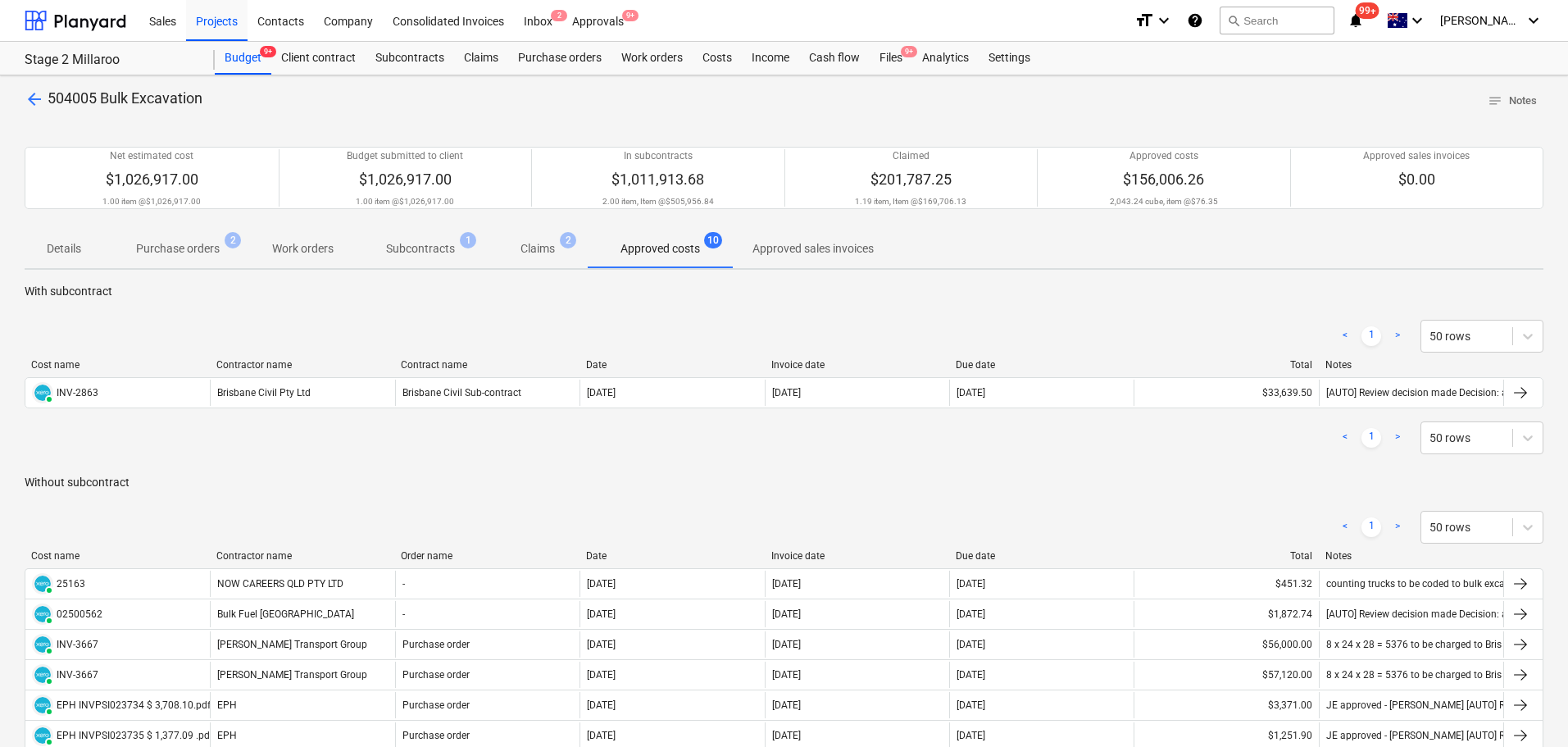
click at [411, 257] on p "Subcontracts" at bounding box center [420, 249] width 69 height 18
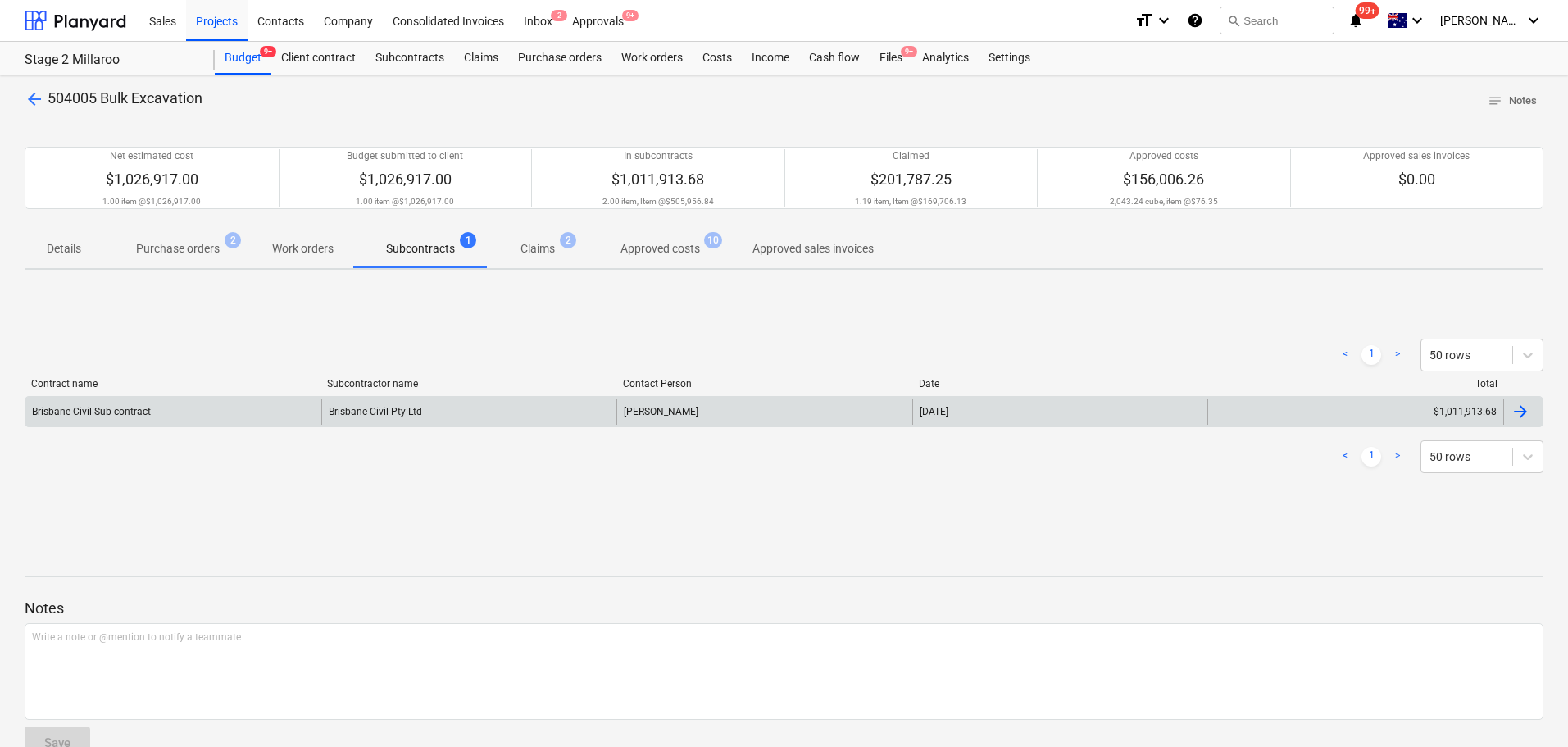
click at [412, 413] on div "Brisbane Civil Pty Ltd" at bounding box center [469, 412] width 296 height 26
